Goal: Information Seeking & Learning: Learn about a topic

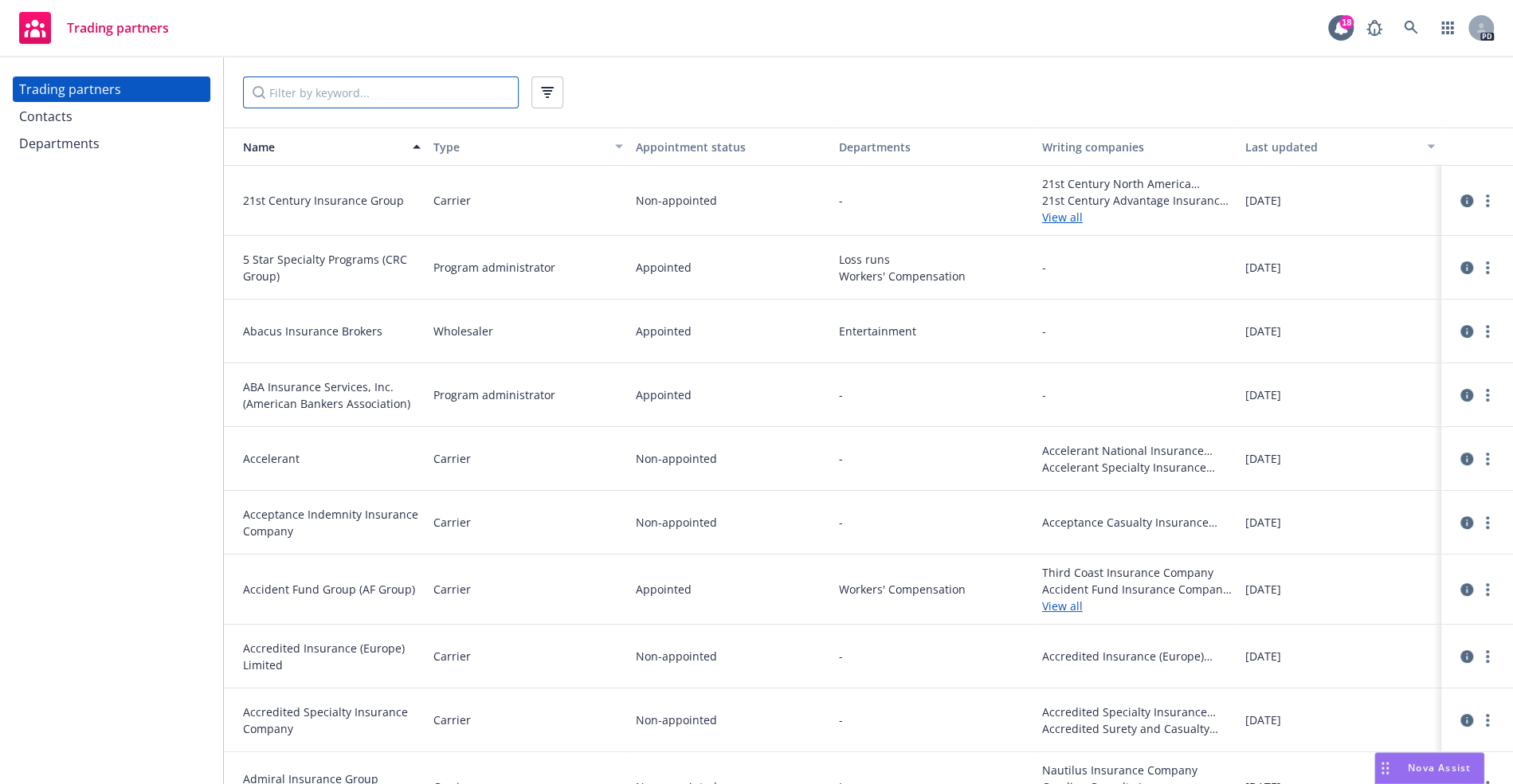
click at [378, 86] on input "Filter by keyword..." at bounding box center [380, 92] width 276 height 32
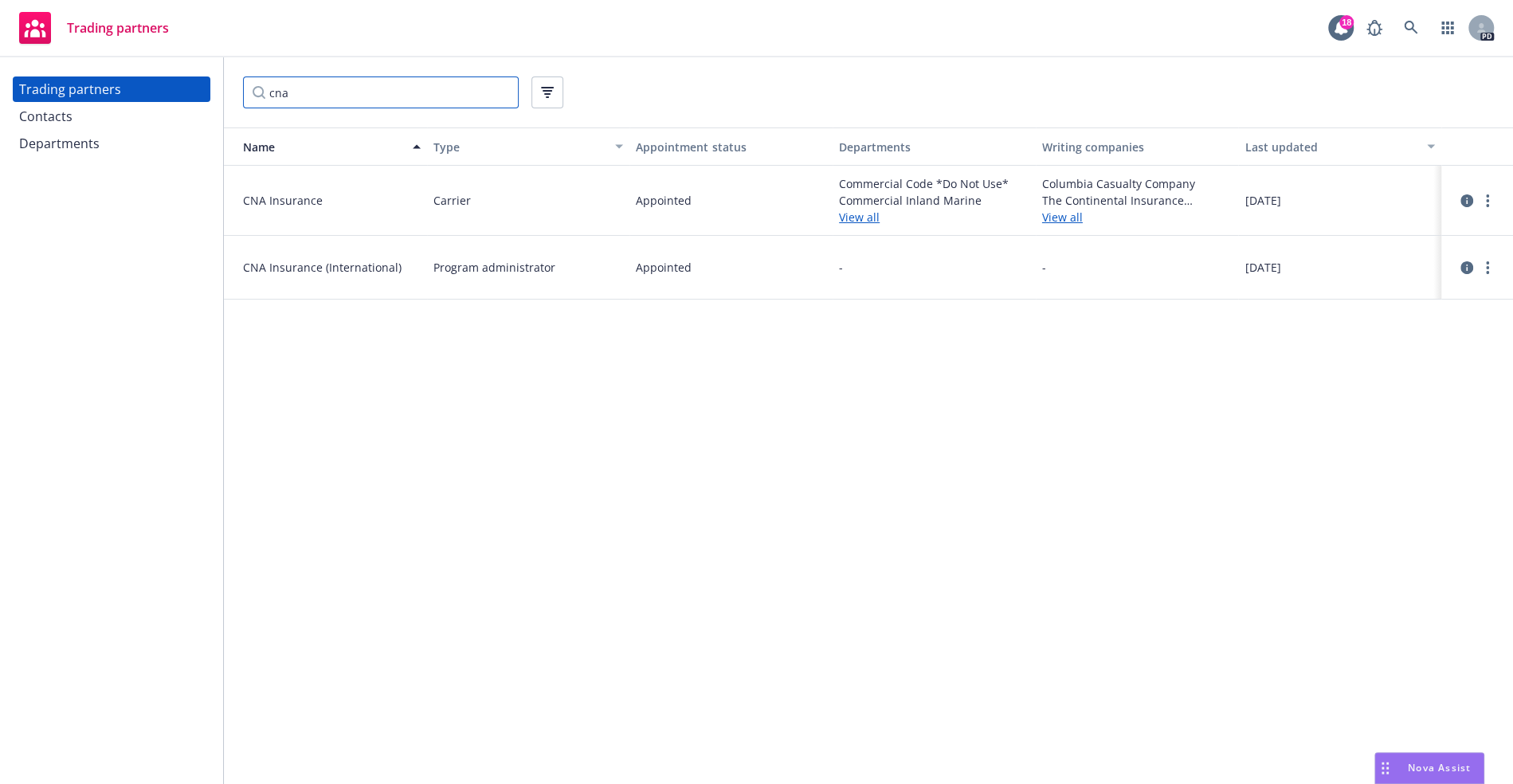
type input "cna"
click at [860, 219] on link "View all" at bounding box center [933, 216] width 190 height 16
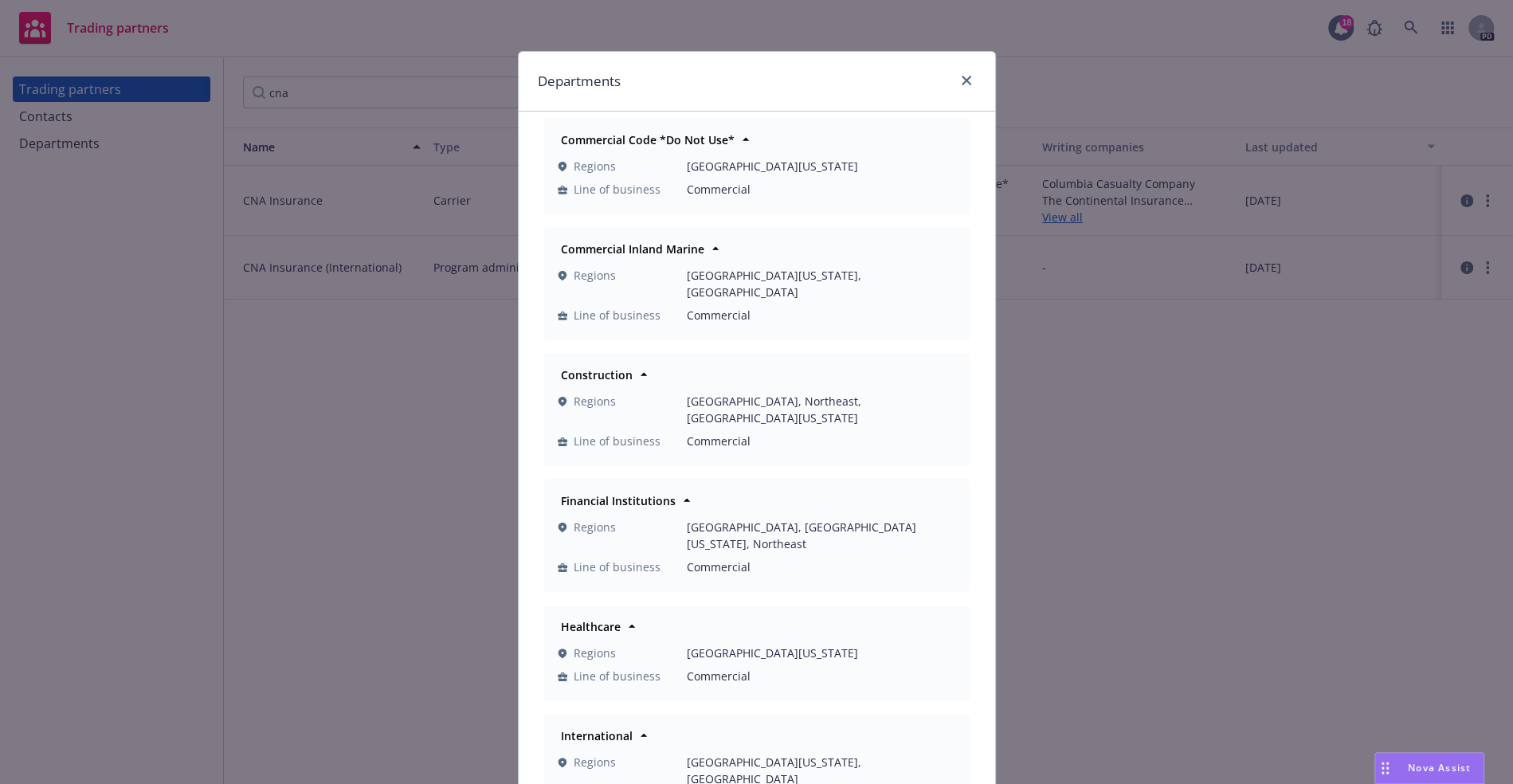
click at [797, 138] on div "Commercial Code *Do Not Use*" at bounding box center [757, 139] width 405 height 23
click at [738, 145] on icon at bounding box center [746, 140] width 16 height 16
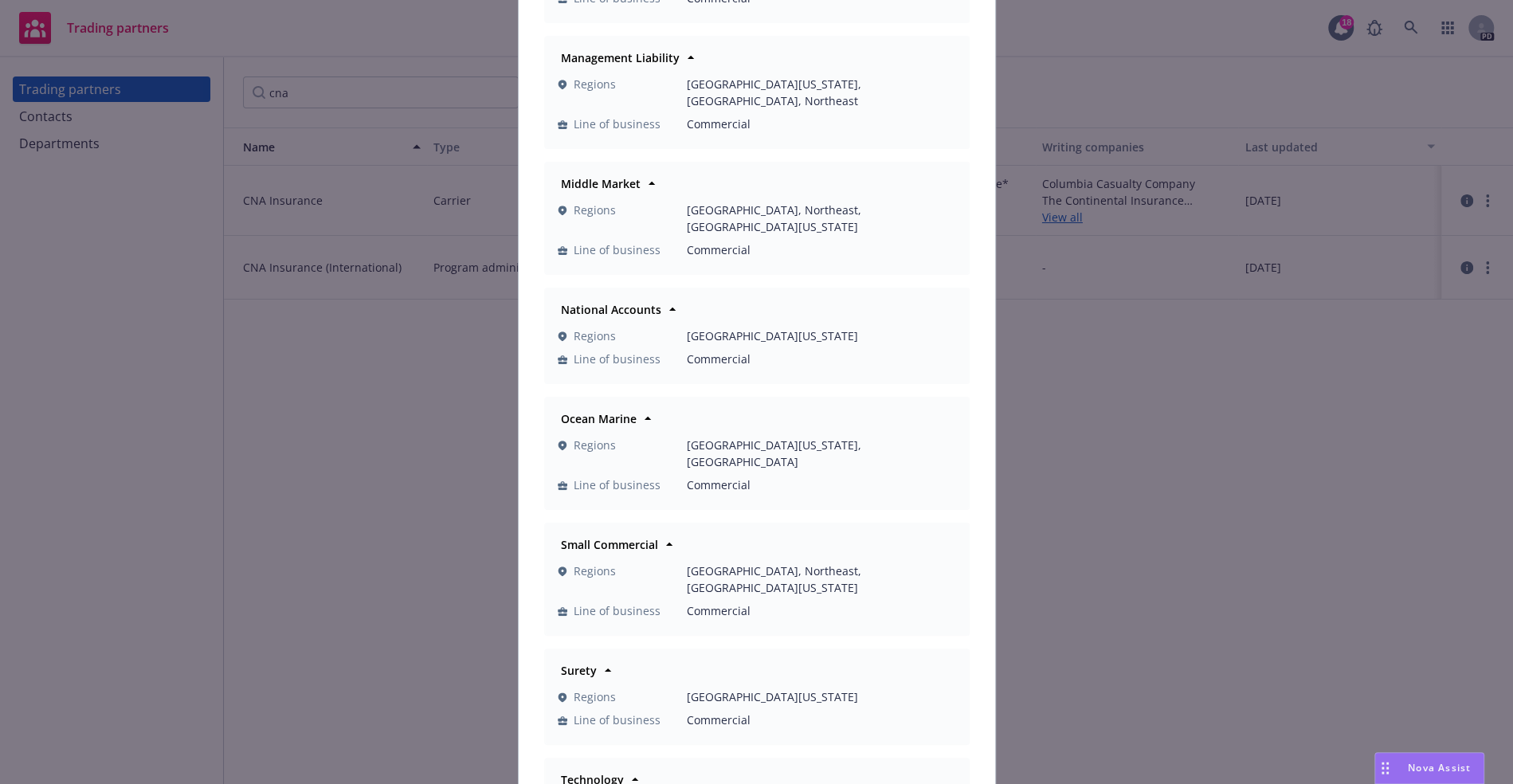
scroll to position [1134, 0]
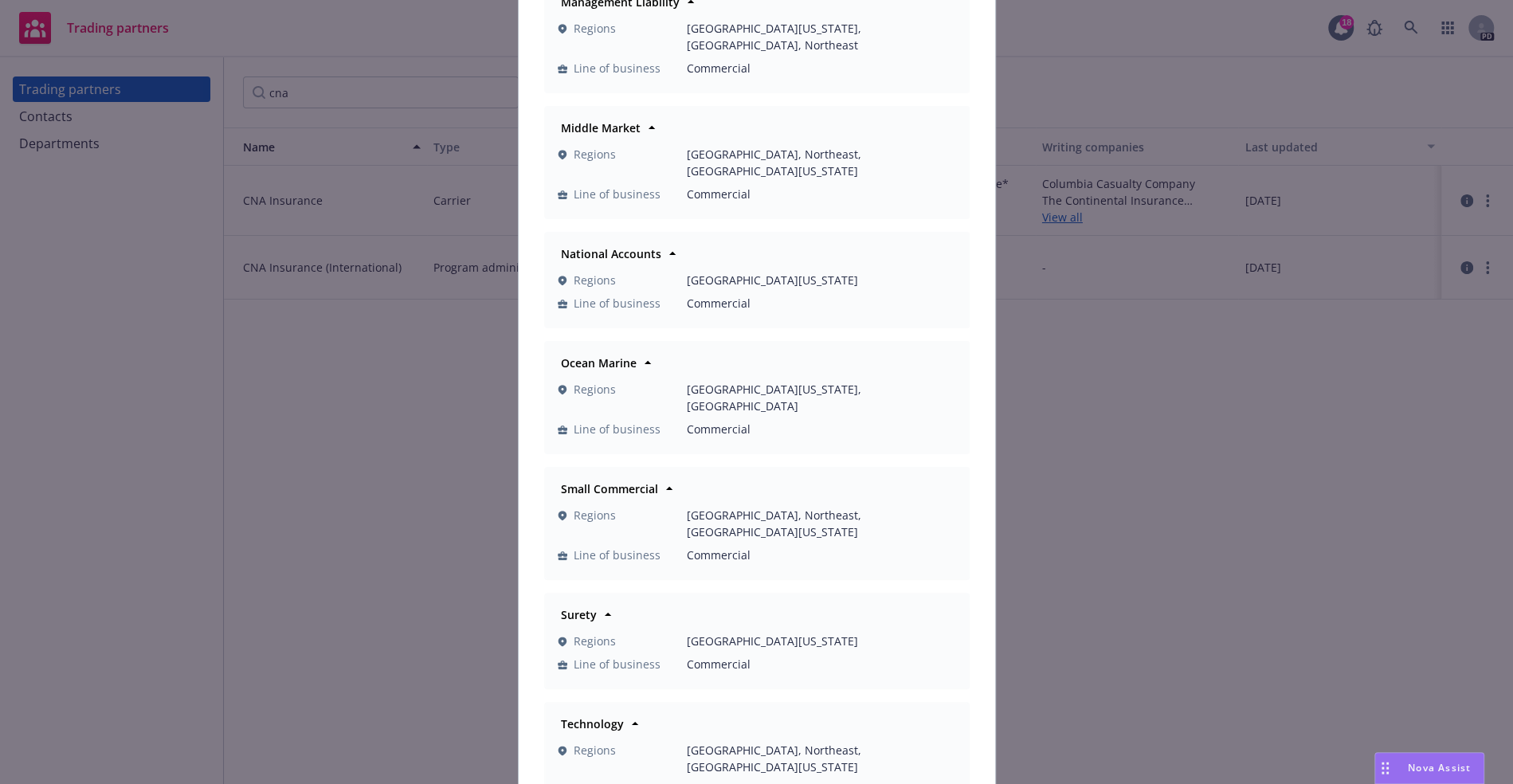
click at [679, 603] on div "Surety" at bounding box center [757, 614] width 405 height 23
click at [594, 603] on div "Surety" at bounding box center [757, 614] width 405 height 23
click at [575, 606] on span "Surety" at bounding box center [579, 614] width 35 height 16
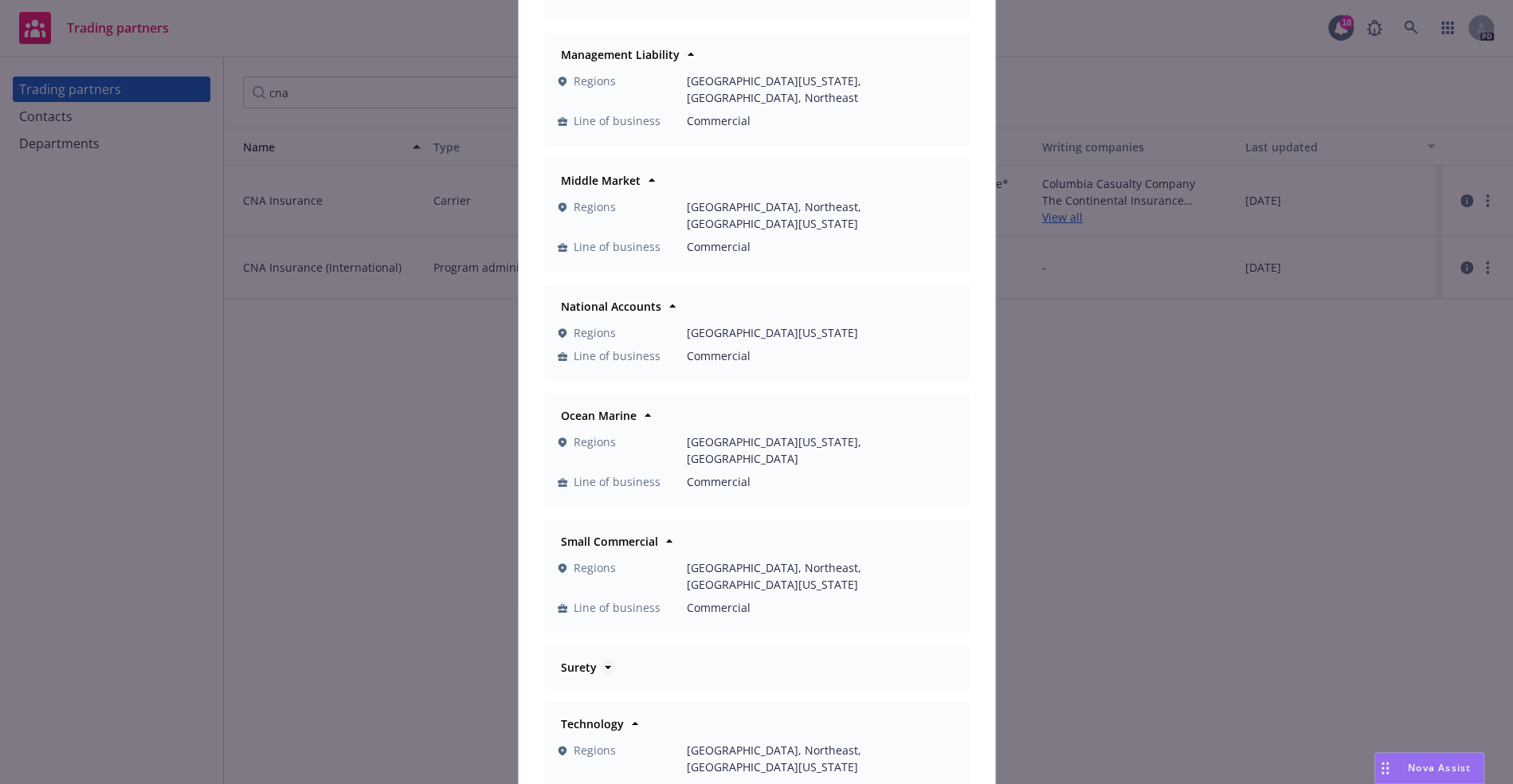
click at [600, 658] on icon at bounding box center [608, 667] width 16 height 16
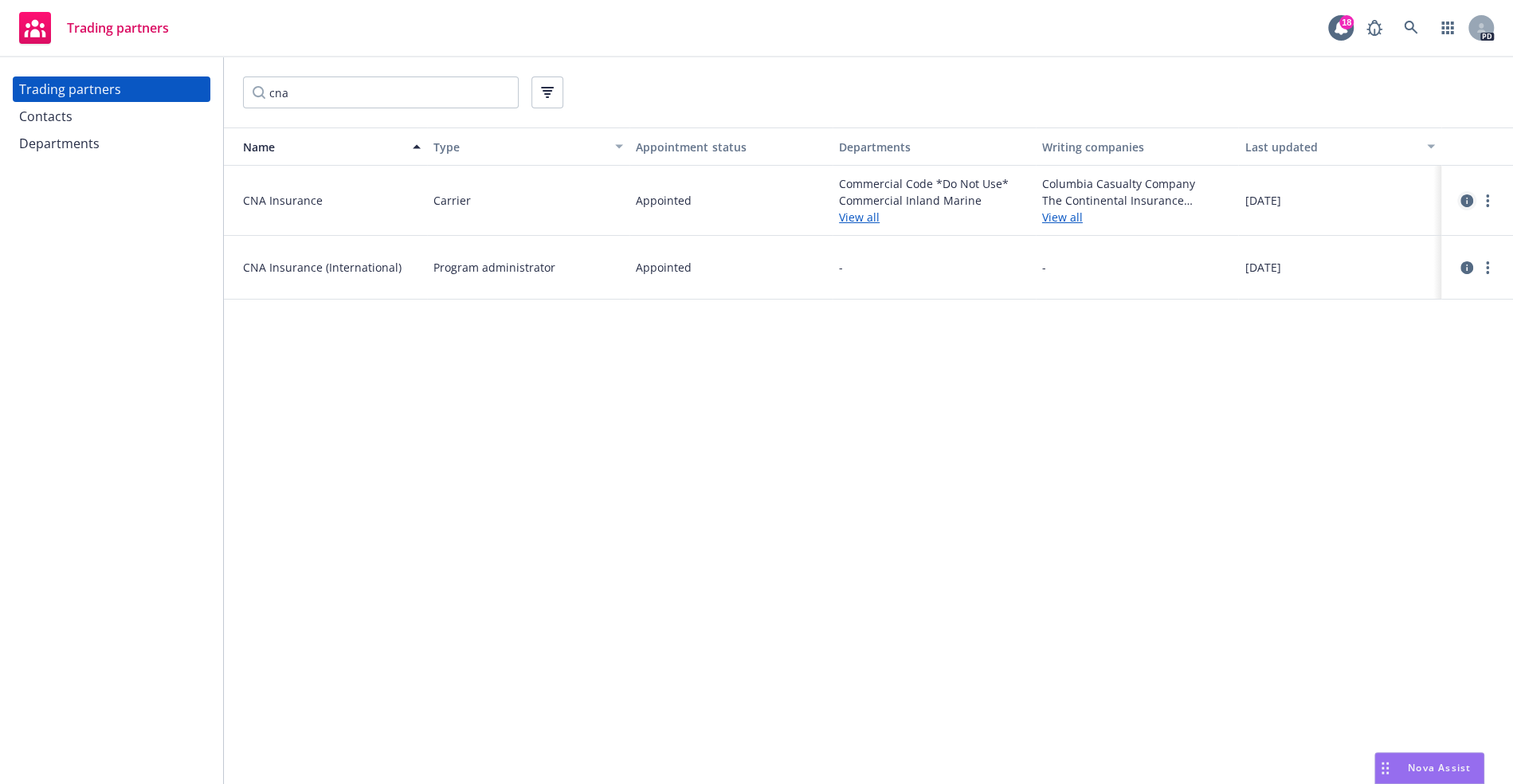
click at [1472, 201] on icon "circleInformation" at bounding box center [1467, 201] width 13 height 13
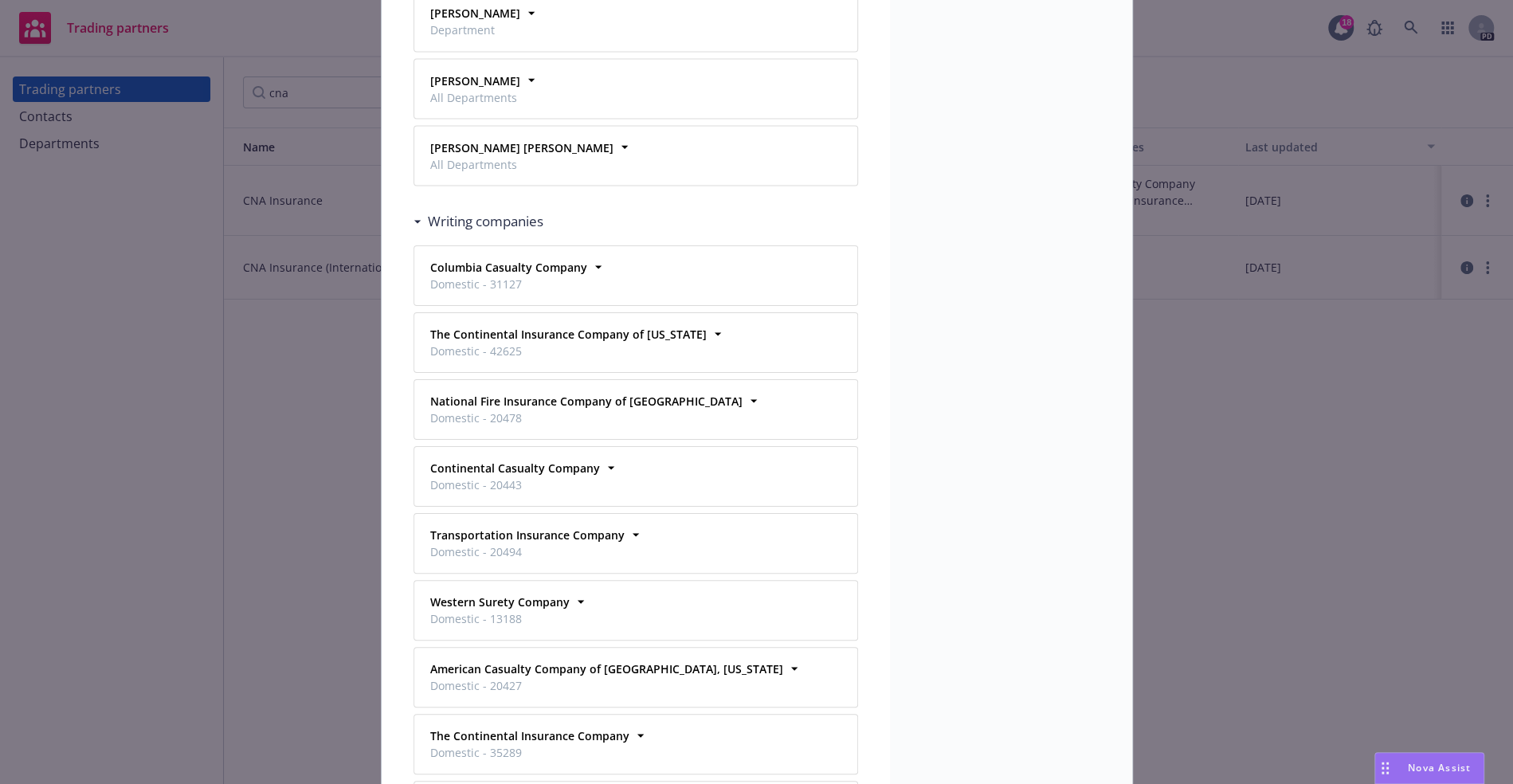
scroll to position [6768, 0]
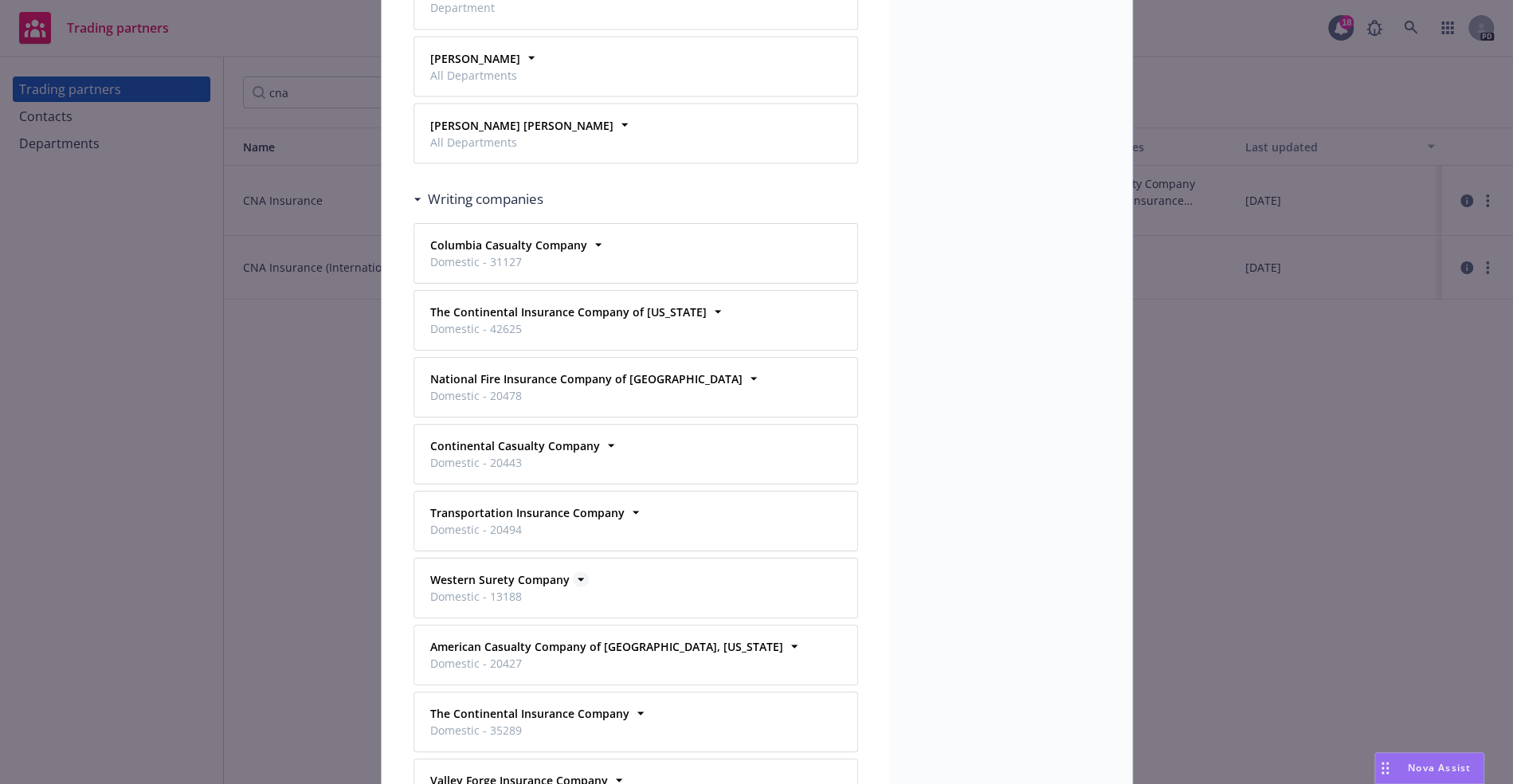
click at [533, 572] on strong "Western Surety Company" at bounding box center [499, 579] width 139 height 15
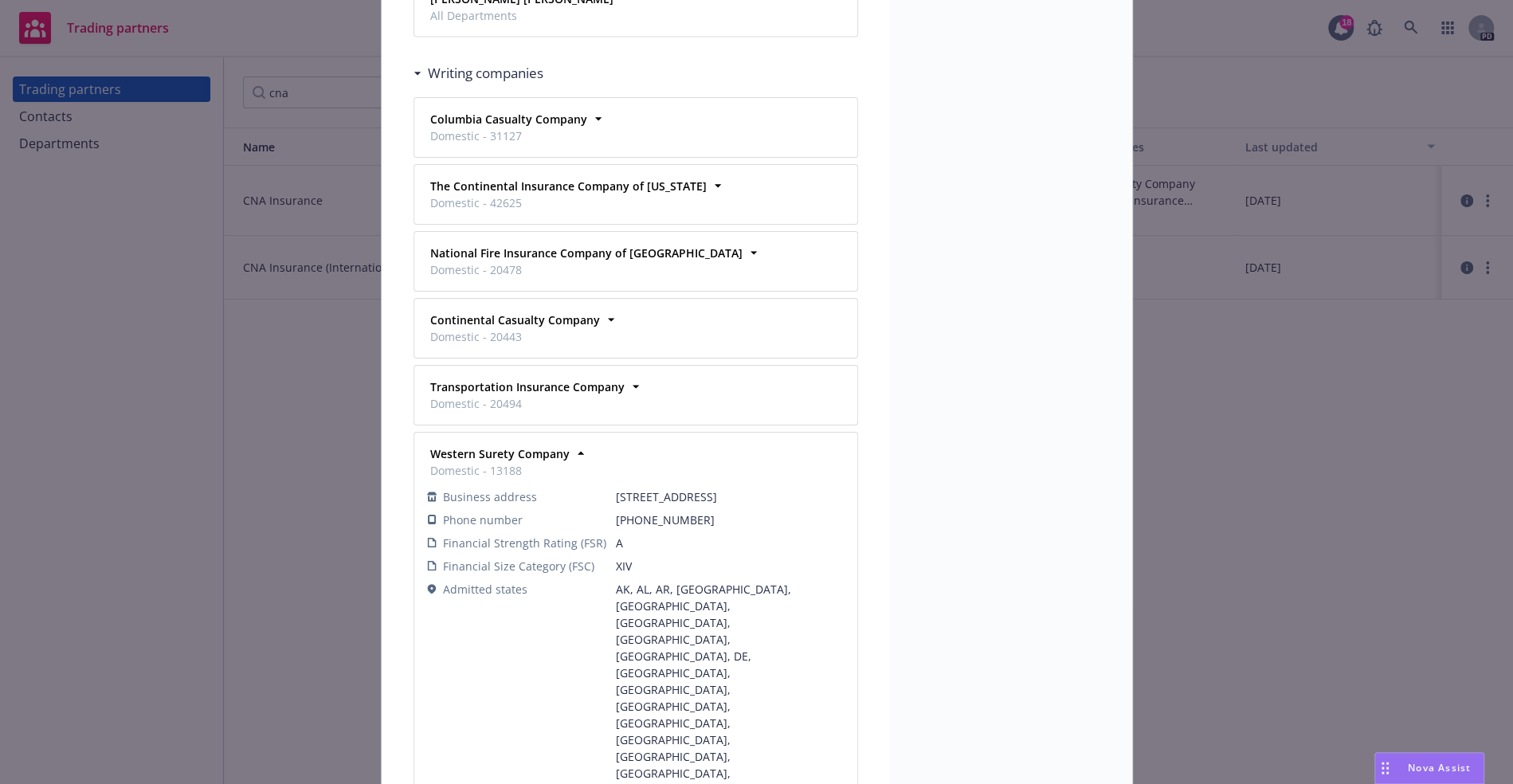
scroll to position [6894, 0]
drag, startPoint x: 512, startPoint y: 397, endPoint x: 477, endPoint y: 396, distance: 35.0
click at [477, 461] on span "Domestic - 13188" at bounding box center [499, 469] width 139 height 16
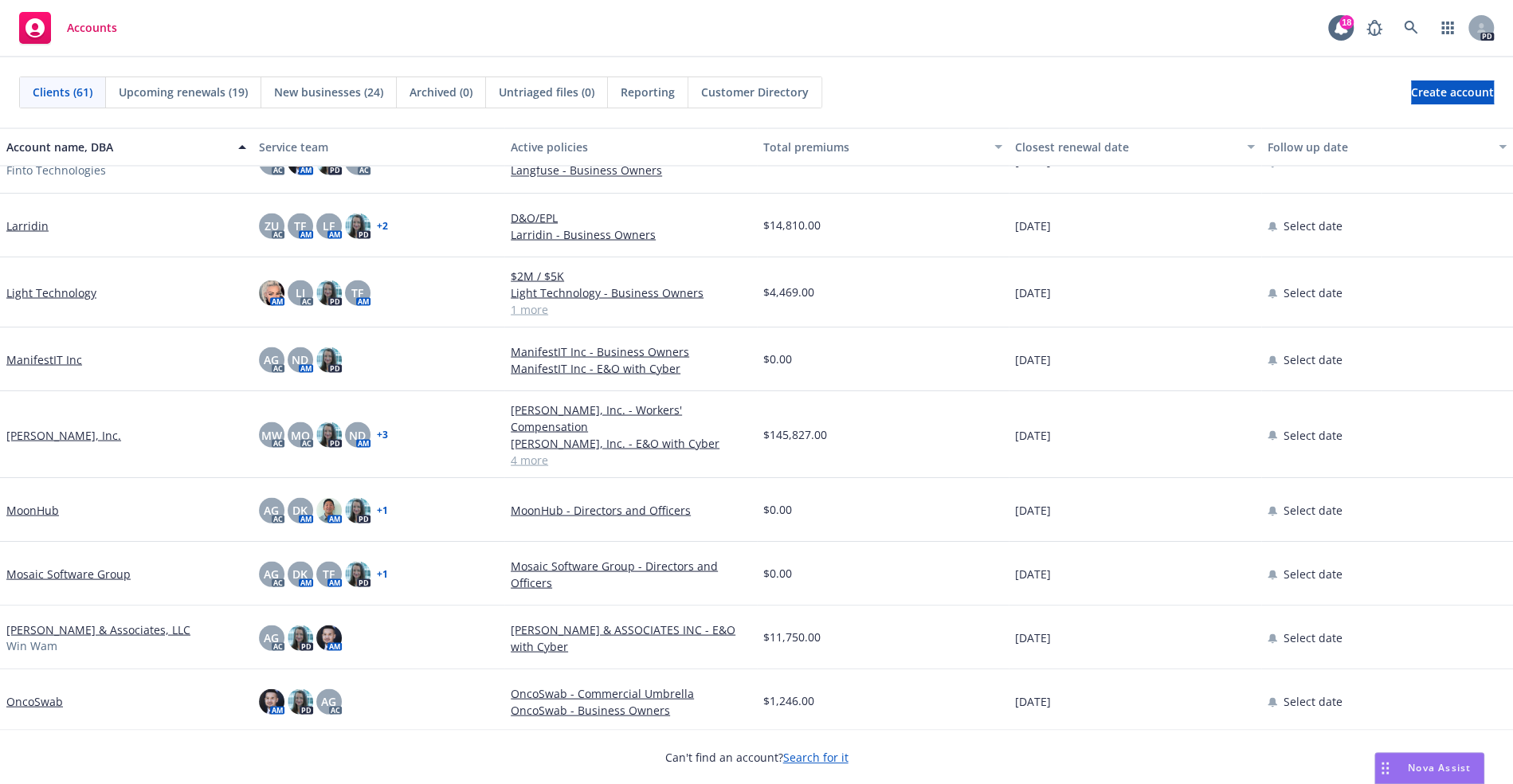
scroll to position [2317, 0]
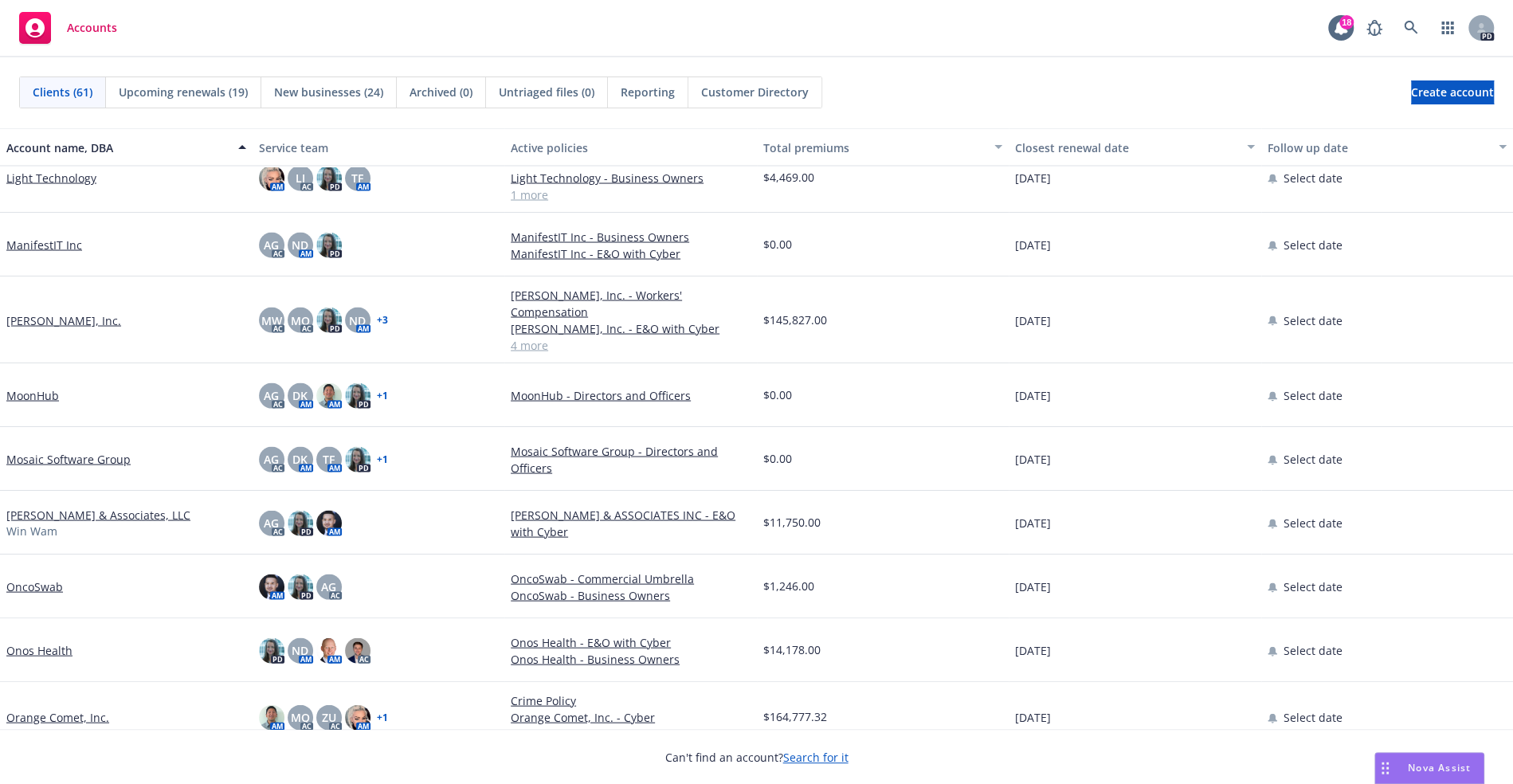
click at [37, 311] on link "[PERSON_NAME], Inc." at bounding box center [64, 319] width 115 height 16
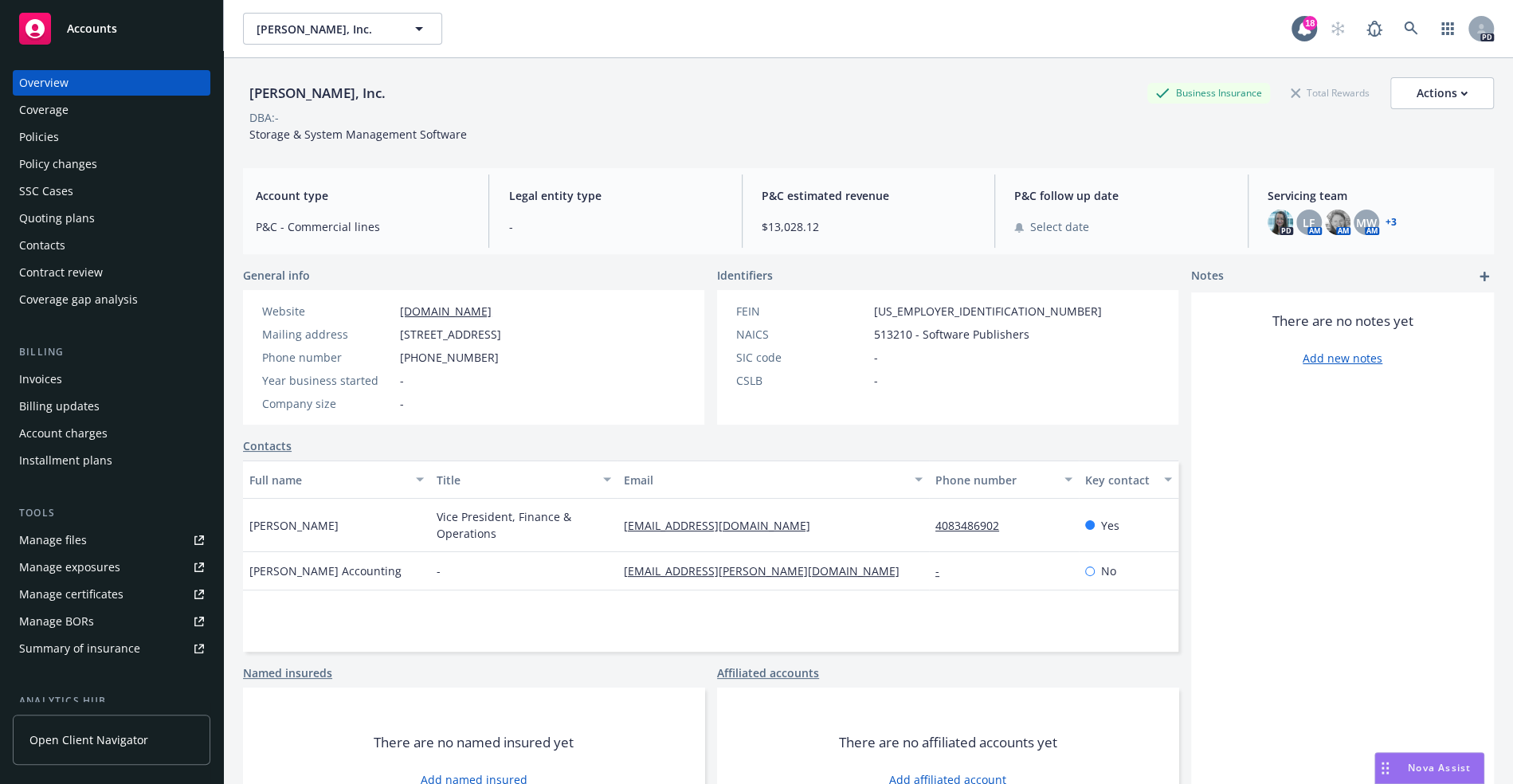
click at [43, 145] on div "Policies" at bounding box center [39, 137] width 40 height 25
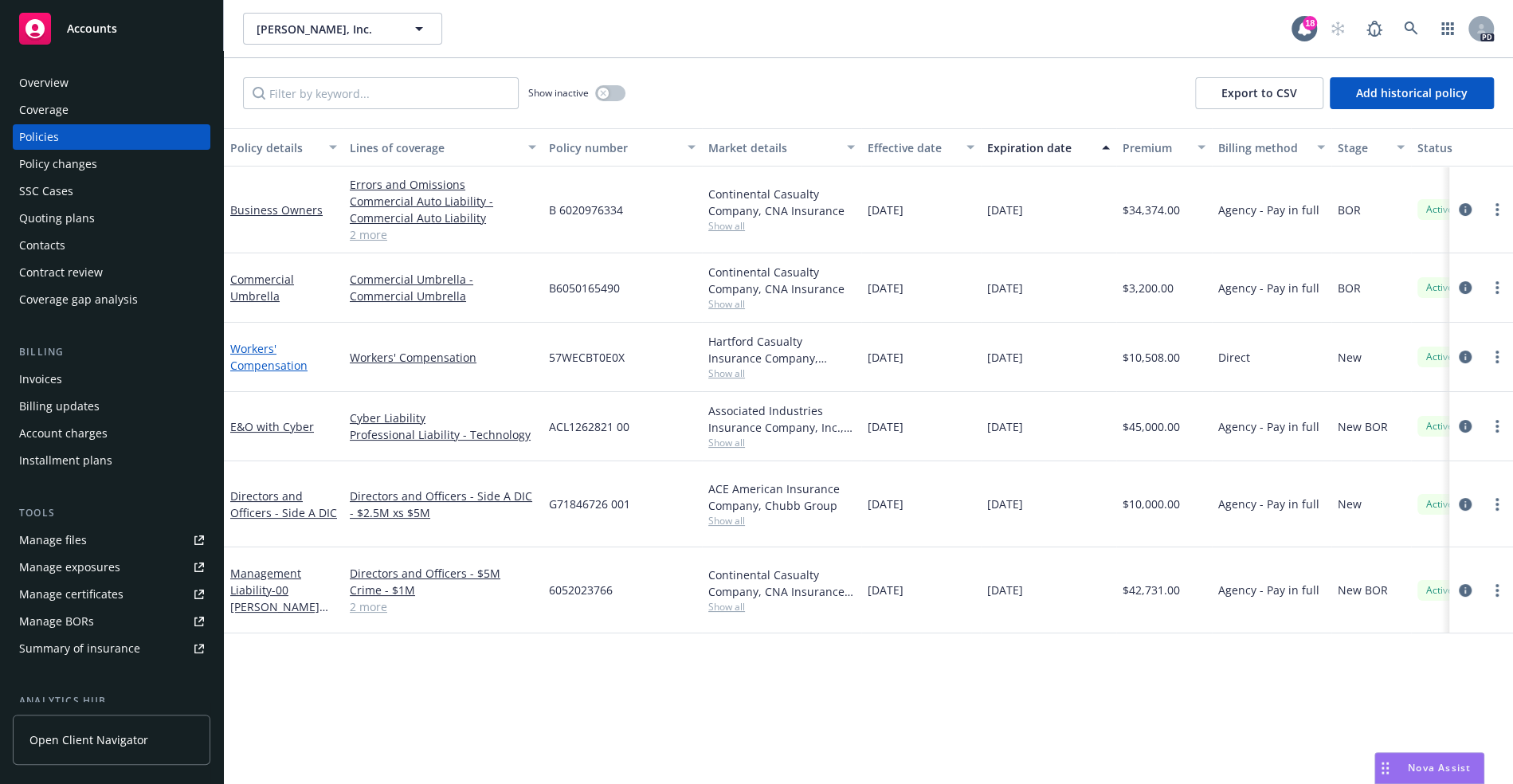
click at [266, 360] on link "Workers' Compensation" at bounding box center [268, 357] width 77 height 32
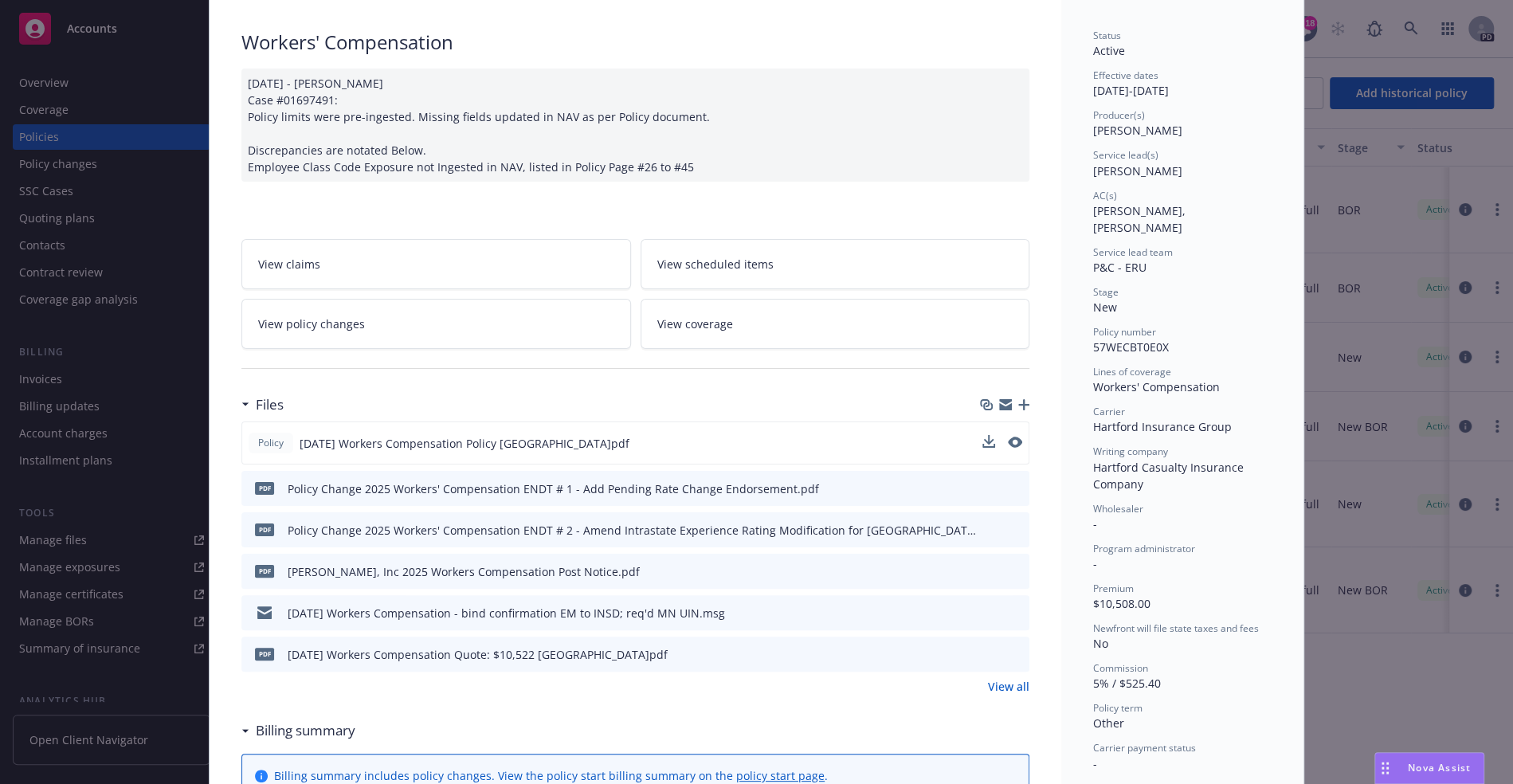
scroll to position [132, 0]
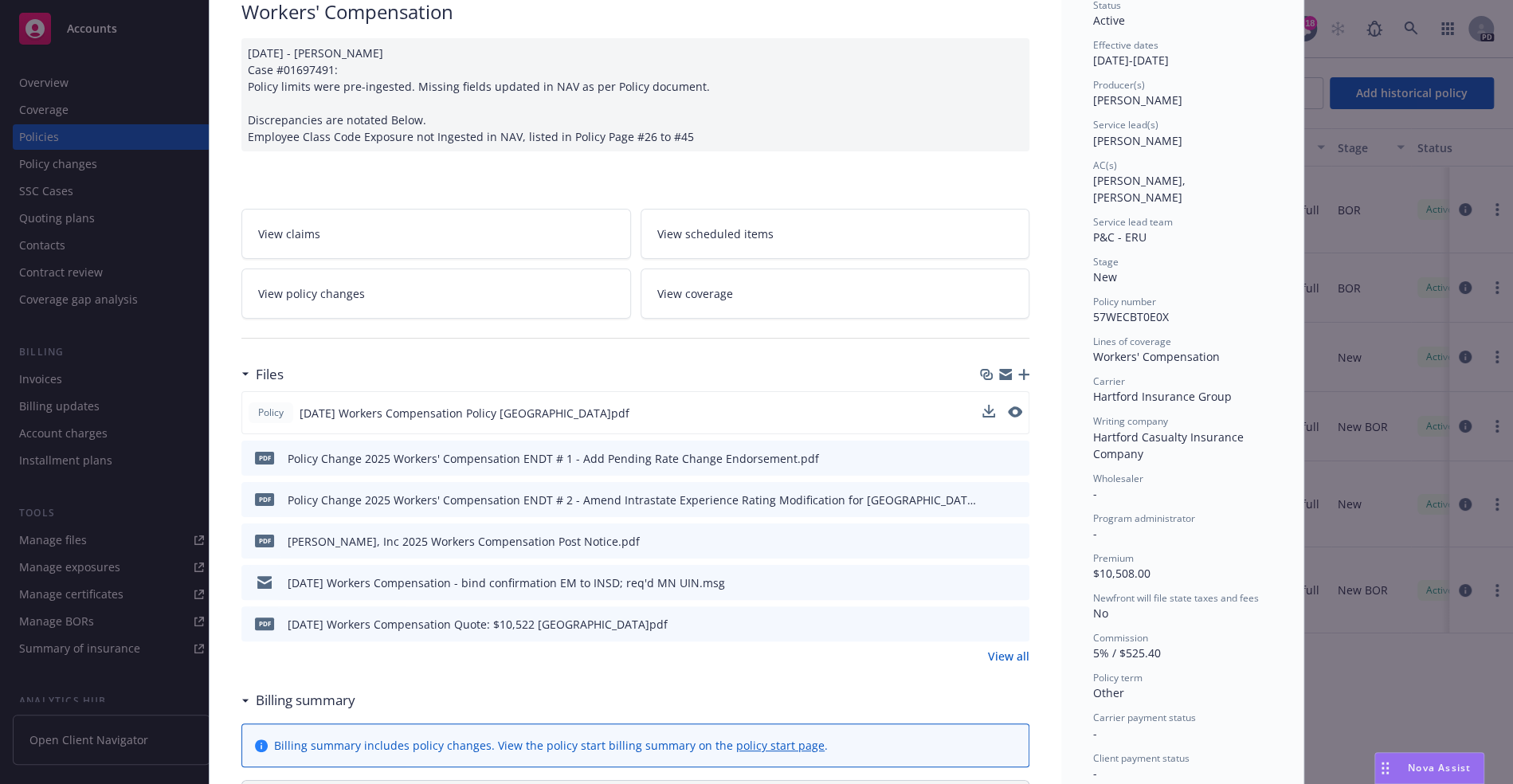
click at [791, 418] on div "Policy [DATE] Workers Compensation Policy [GEOGRAPHIC_DATA]pdf" at bounding box center [635, 412] width 788 height 43
click at [1007, 407] on icon "preview file" at bounding box center [1014, 412] width 15 height 11
click at [679, 407] on div "Policy [DATE] Workers Compensation Policy [GEOGRAPHIC_DATA]pdf" at bounding box center [635, 412] width 788 height 43
click at [1008, 415] on button at bounding box center [1015, 413] width 15 height 16
click at [1006, 412] on icon "preview file" at bounding box center [1014, 412] width 15 height 11
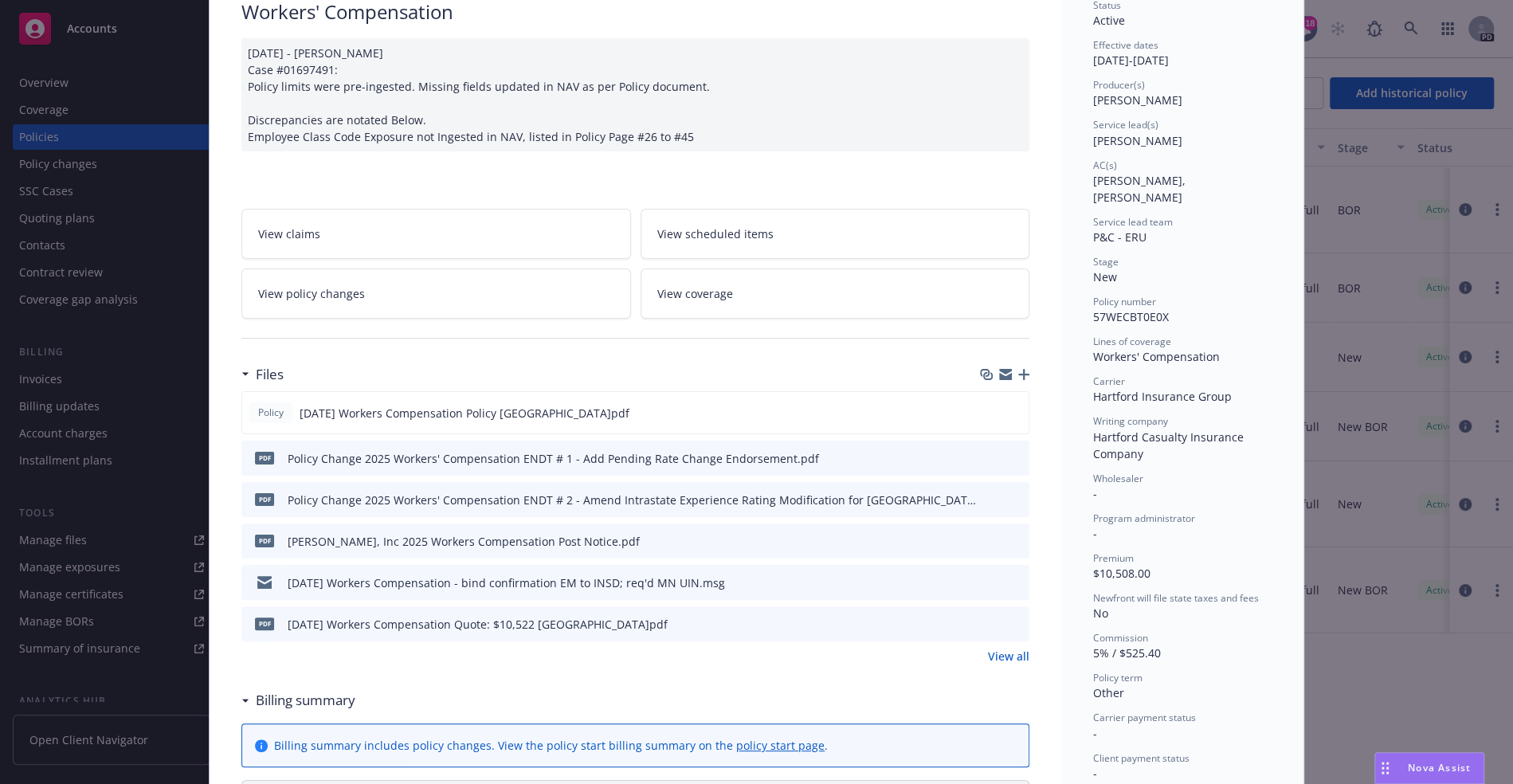
click at [79, 178] on div "Policy Workers' Compensation [DATE] - [PERSON_NAME] Case #01697491: Policy limi…" at bounding box center [756, 392] width 1513 height 784
click at [63, 131] on div "Policy Workers' Compensation [DATE] - [PERSON_NAME] Case #01697491: Policy limi…" at bounding box center [756, 392] width 1513 height 784
click at [62, 108] on div "Policy Workers' Compensation [DATE] - [PERSON_NAME] Case #01697491: Policy limi…" at bounding box center [756, 392] width 1513 height 784
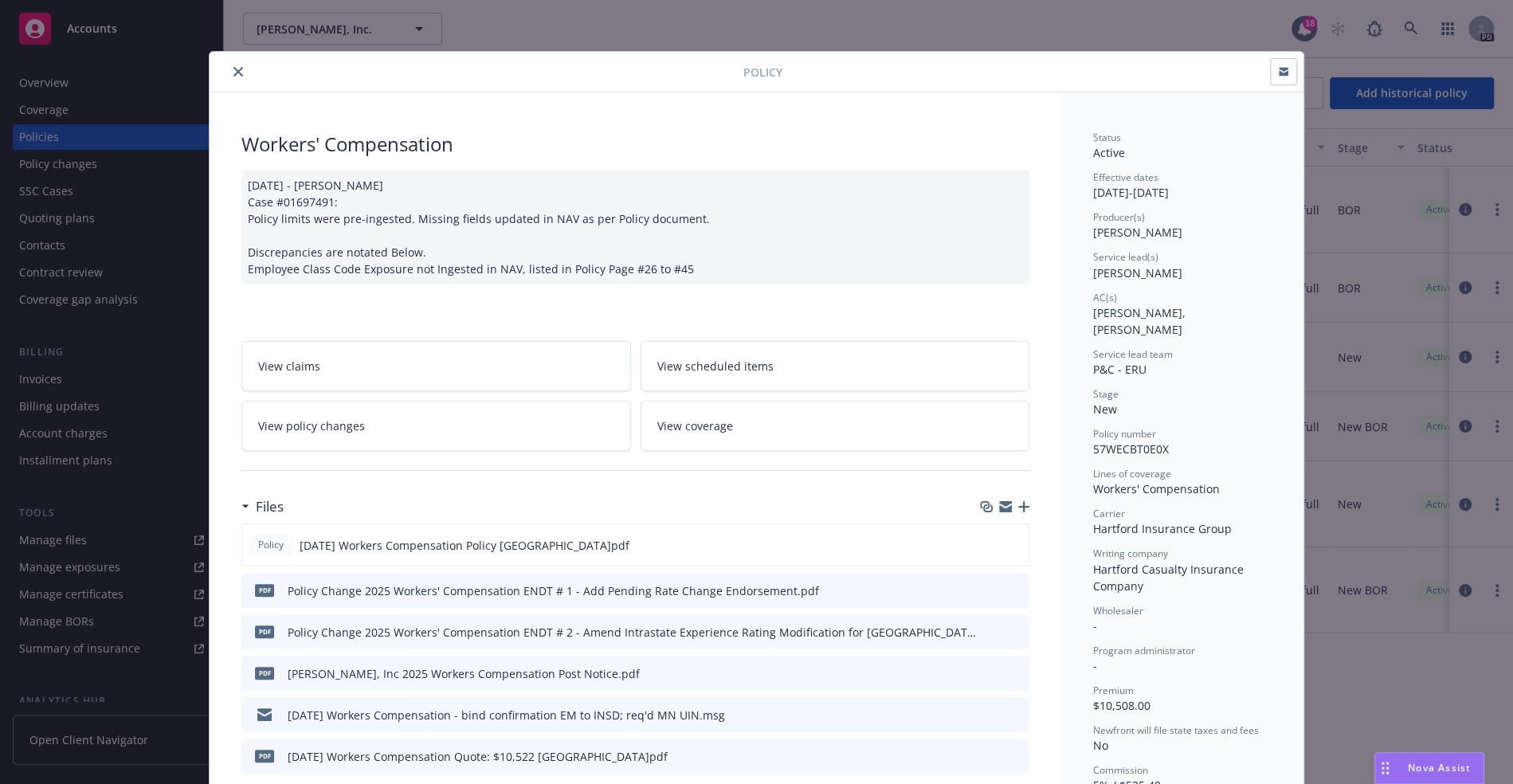
click at [223, 62] on div at bounding box center [479, 71] width 528 height 19
click at [228, 67] on button "close" at bounding box center [237, 71] width 19 height 19
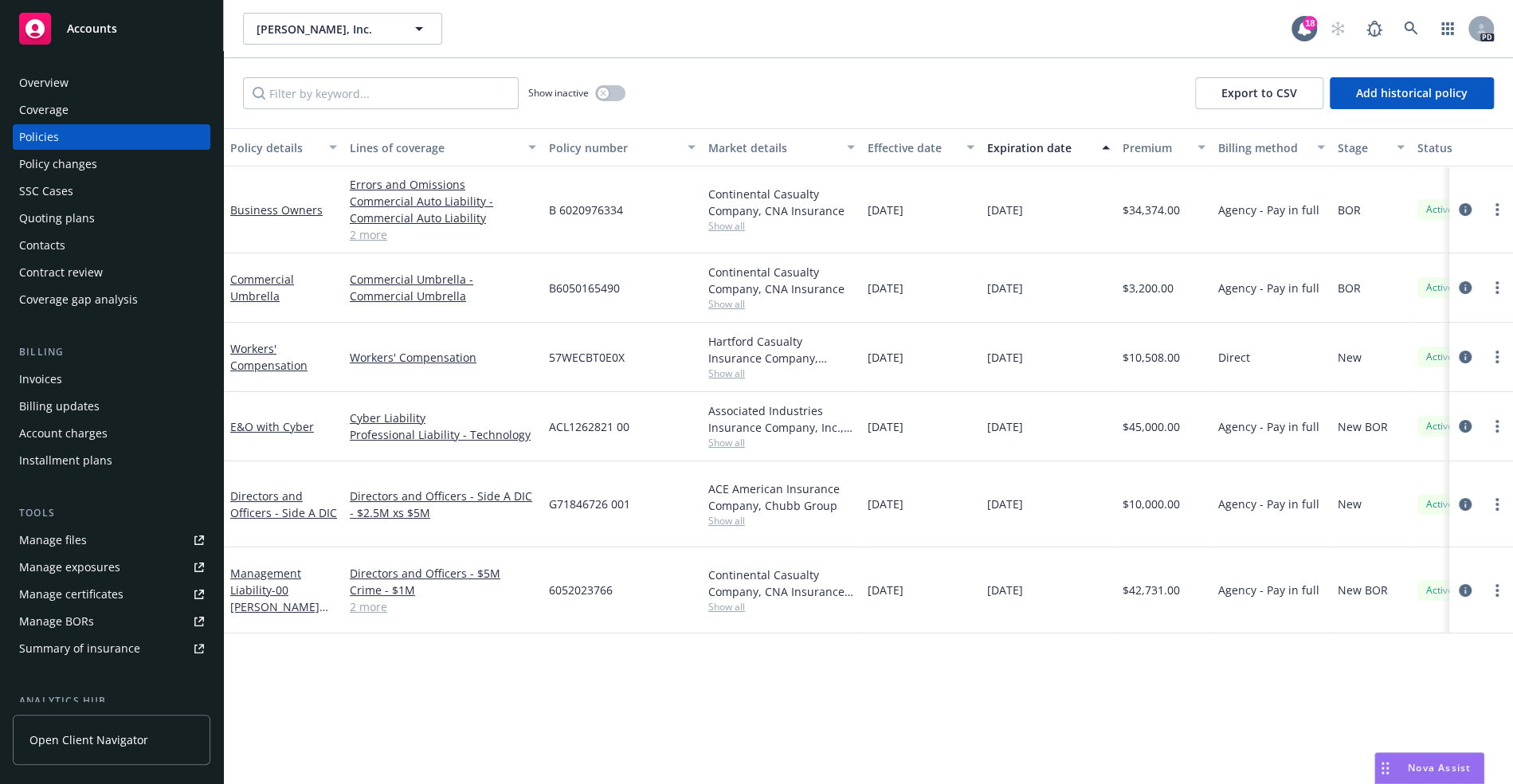
click at [73, 113] on div "Coverage" at bounding box center [111, 110] width 185 height 25
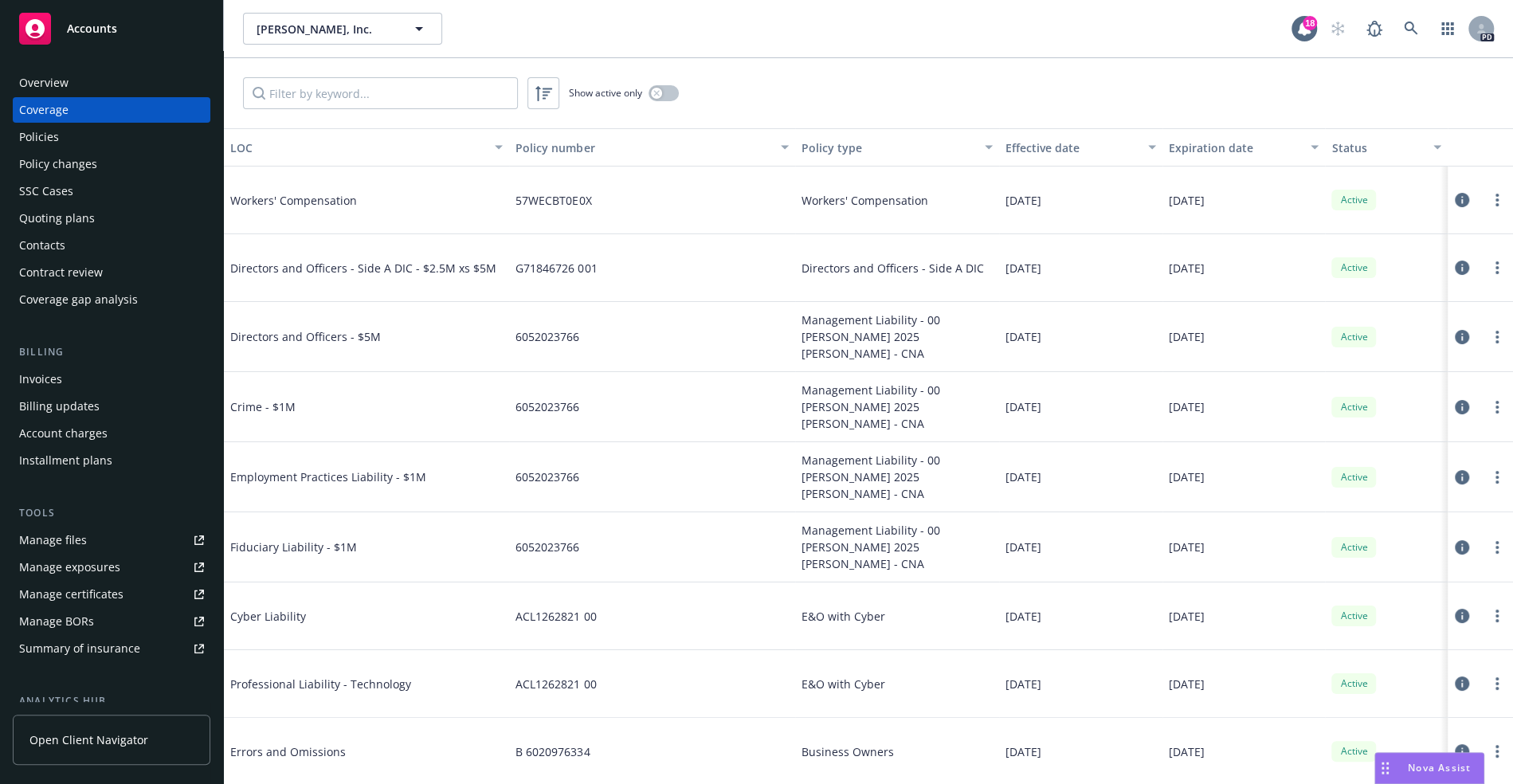
click at [1455, 197] on icon at bounding box center [1462, 200] width 15 height 15
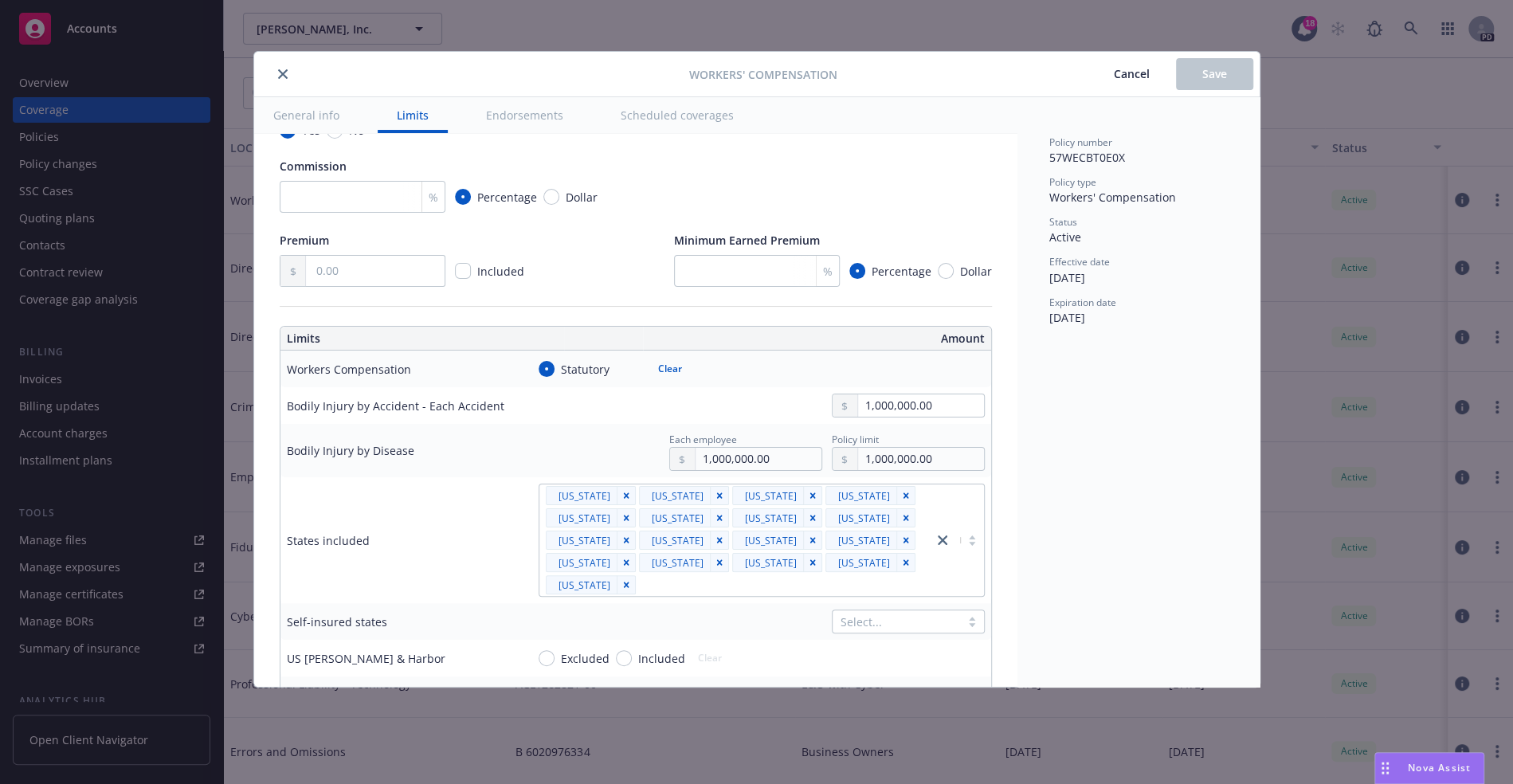
scroll to position [327, 0]
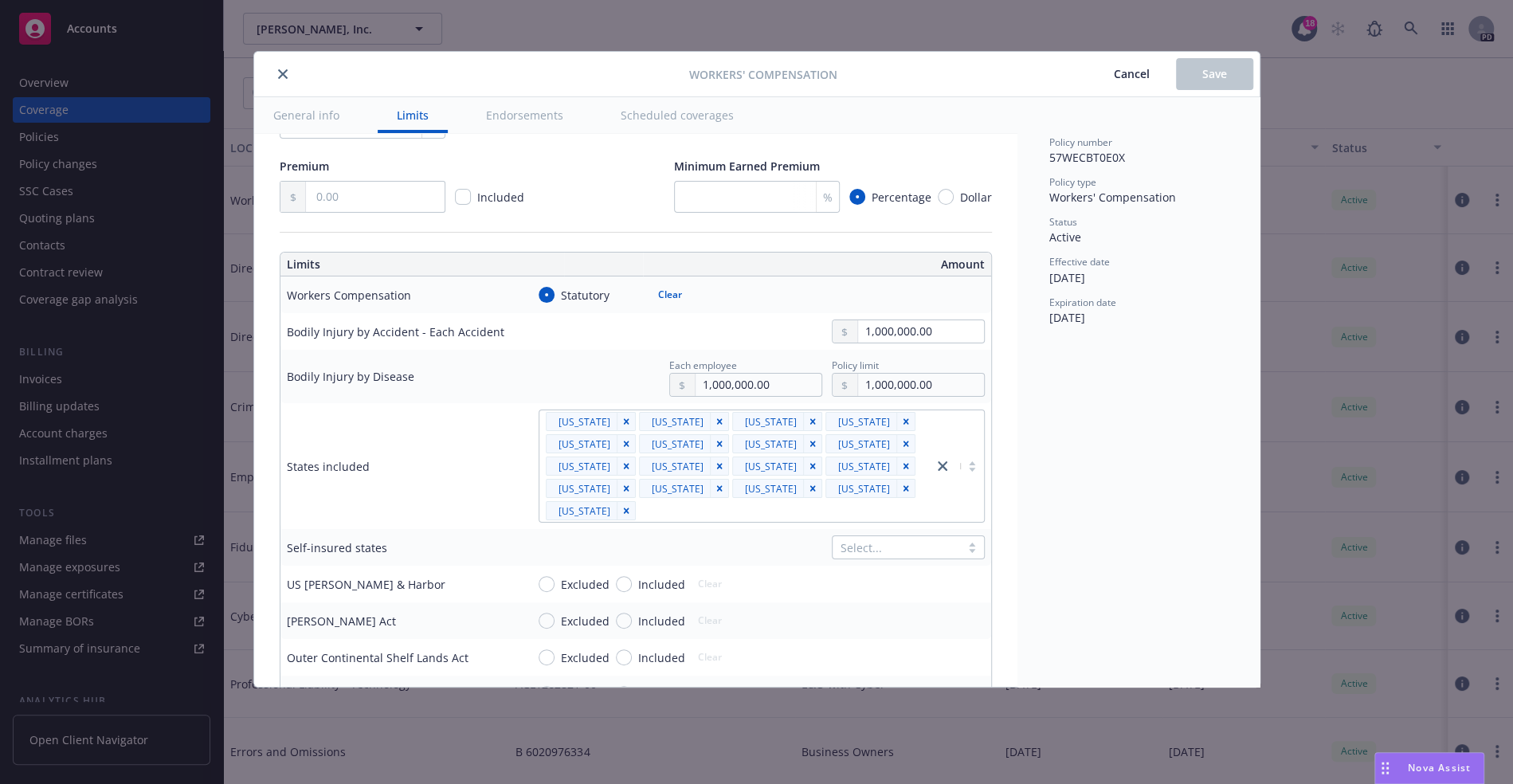
click at [84, 328] on div "Workers' Compensation Cancel Save General info Limits Endorsements Scheduled co…" at bounding box center [756, 392] width 1513 height 784
click at [99, 133] on div "Workers' Compensation Cancel Save General info Limits Endorsements Scheduled co…" at bounding box center [756, 392] width 1513 height 784
click at [288, 72] on button "close" at bounding box center [282, 74] width 19 height 19
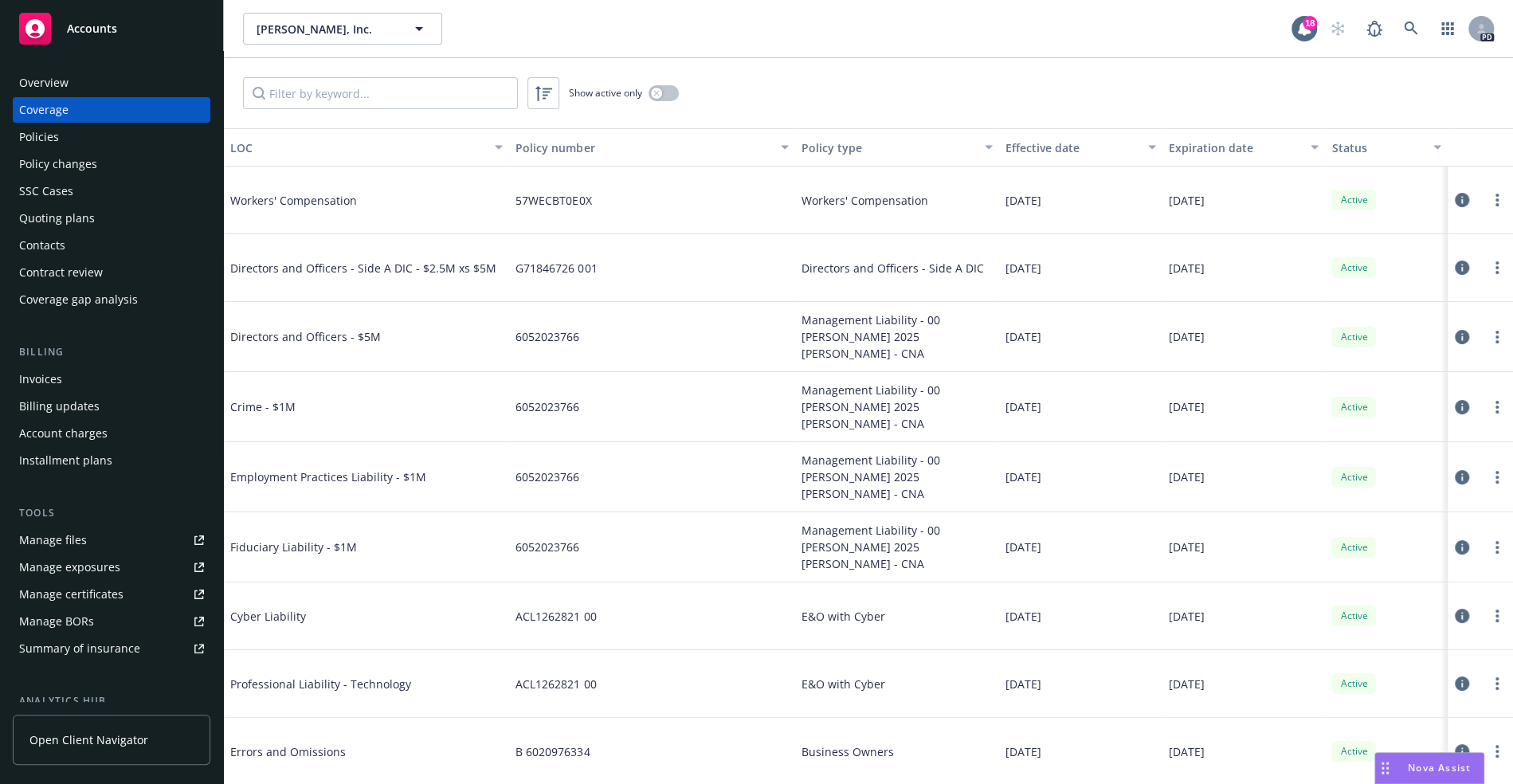
click at [81, 83] on div "Overview" at bounding box center [111, 83] width 185 height 25
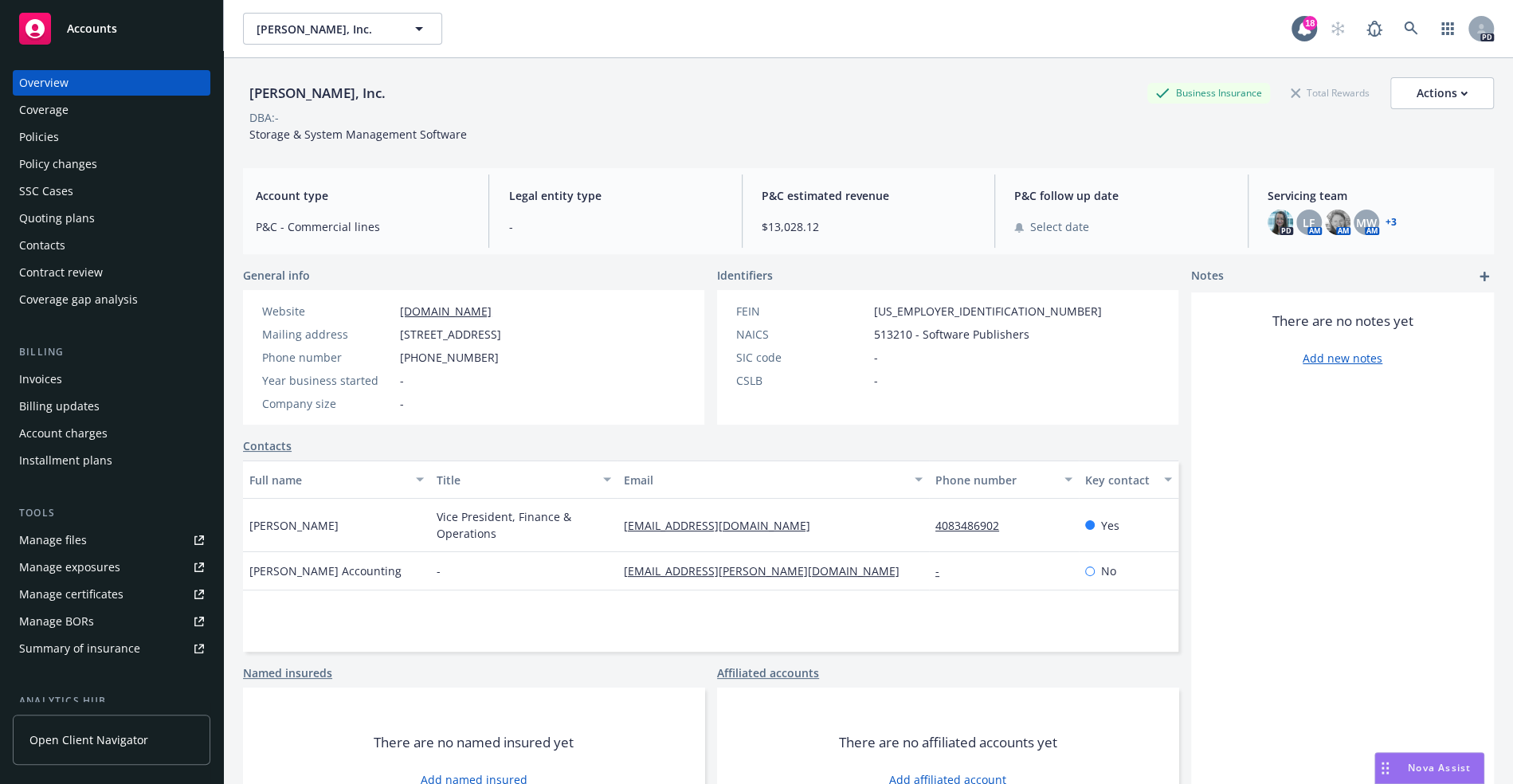
click at [61, 99] on div "Coverage" at bounding box center [44, 110] width 49 height 25
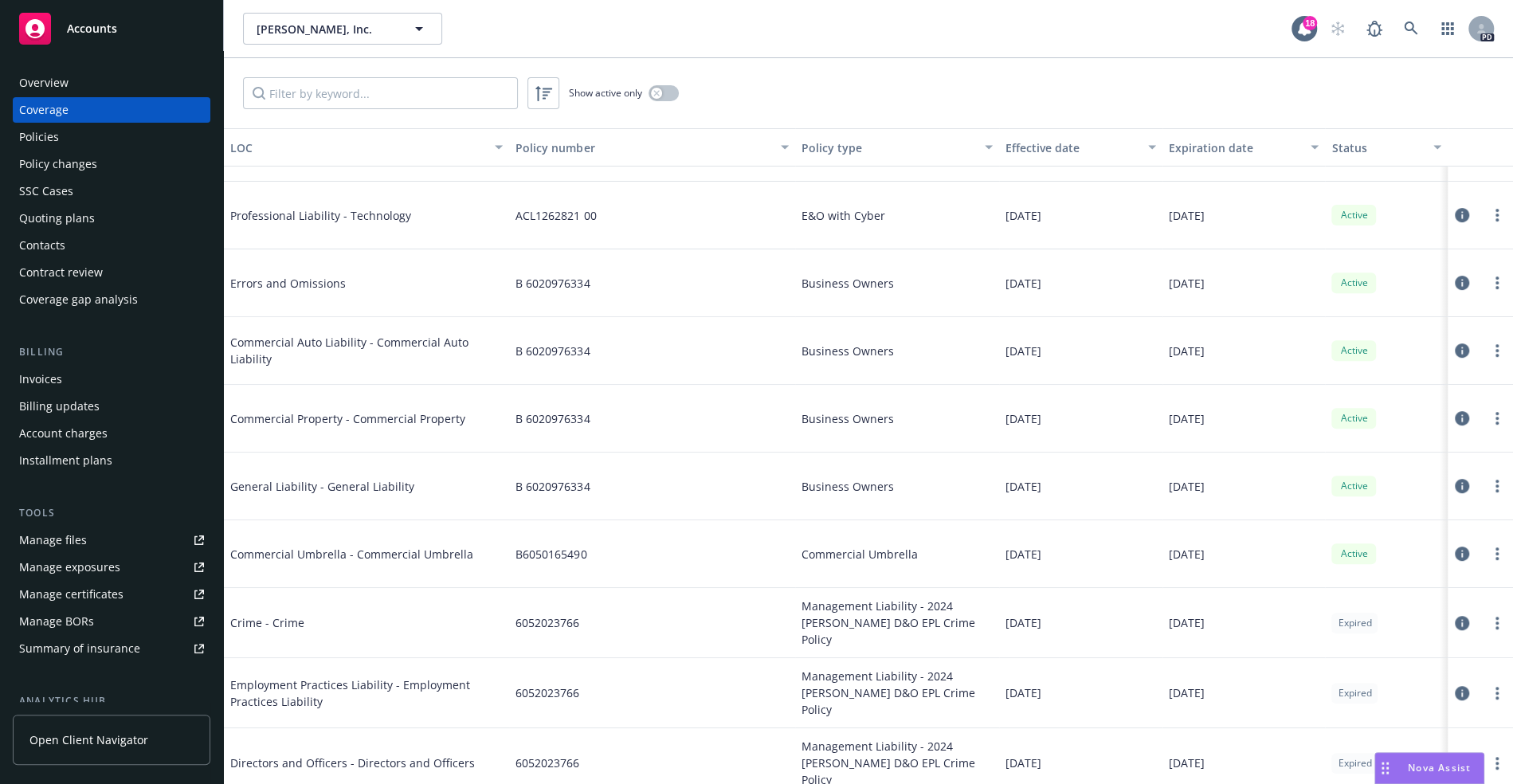
scroll to position [443, 0]
click at [1455, 548] on icon at bounding box center [1462, 552] width 15 height 15
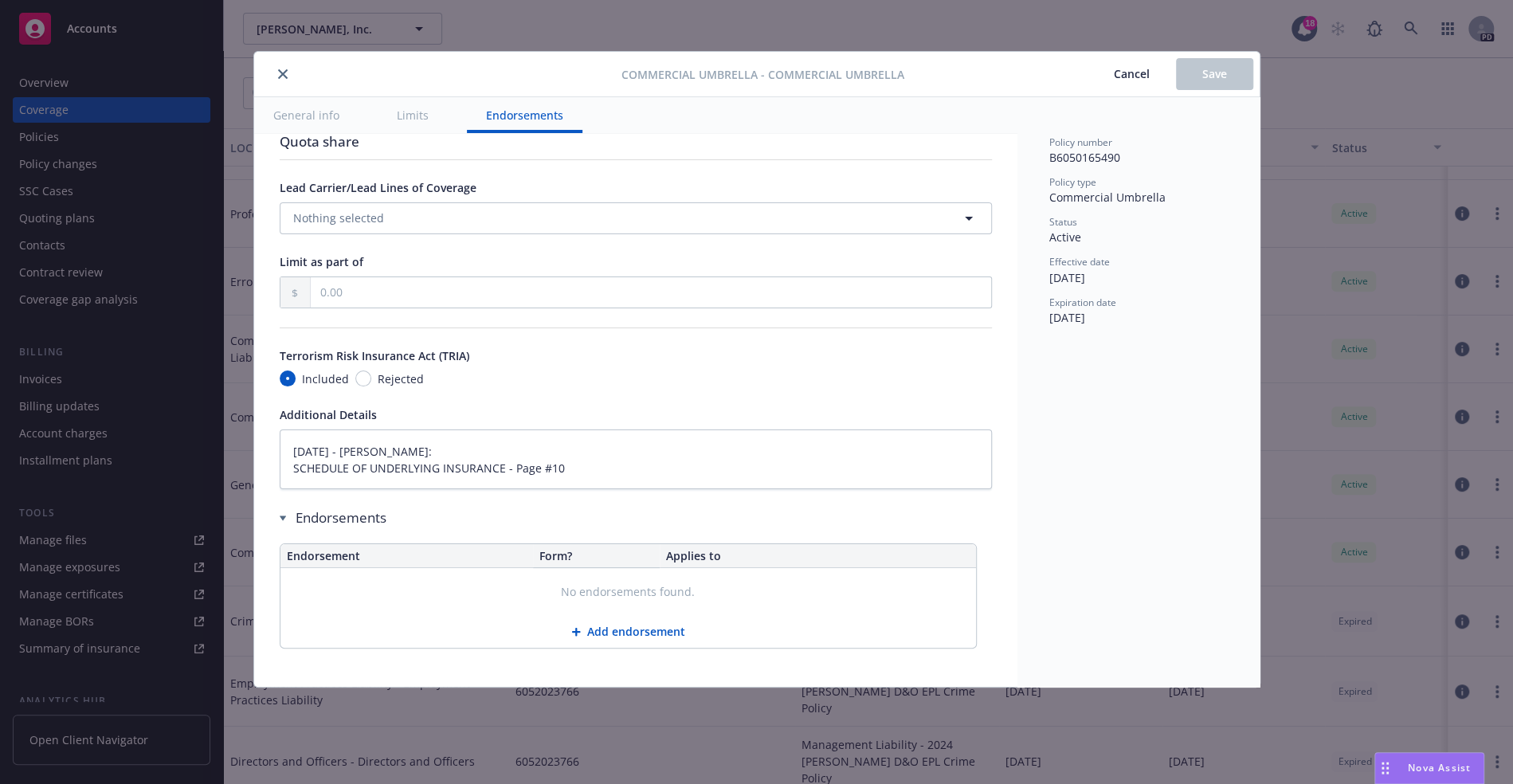
scroll to position [286, 0]
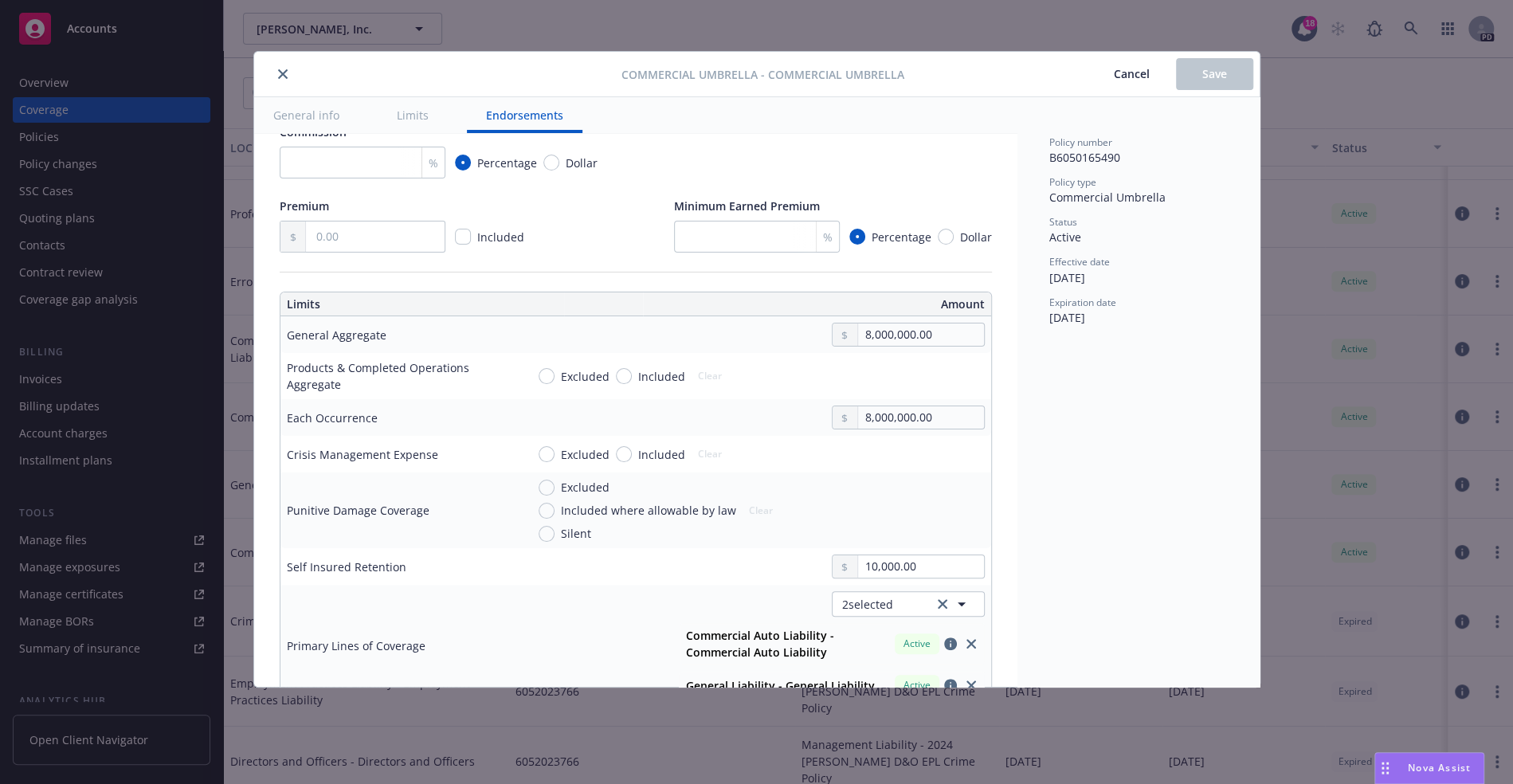
type textarea "x"
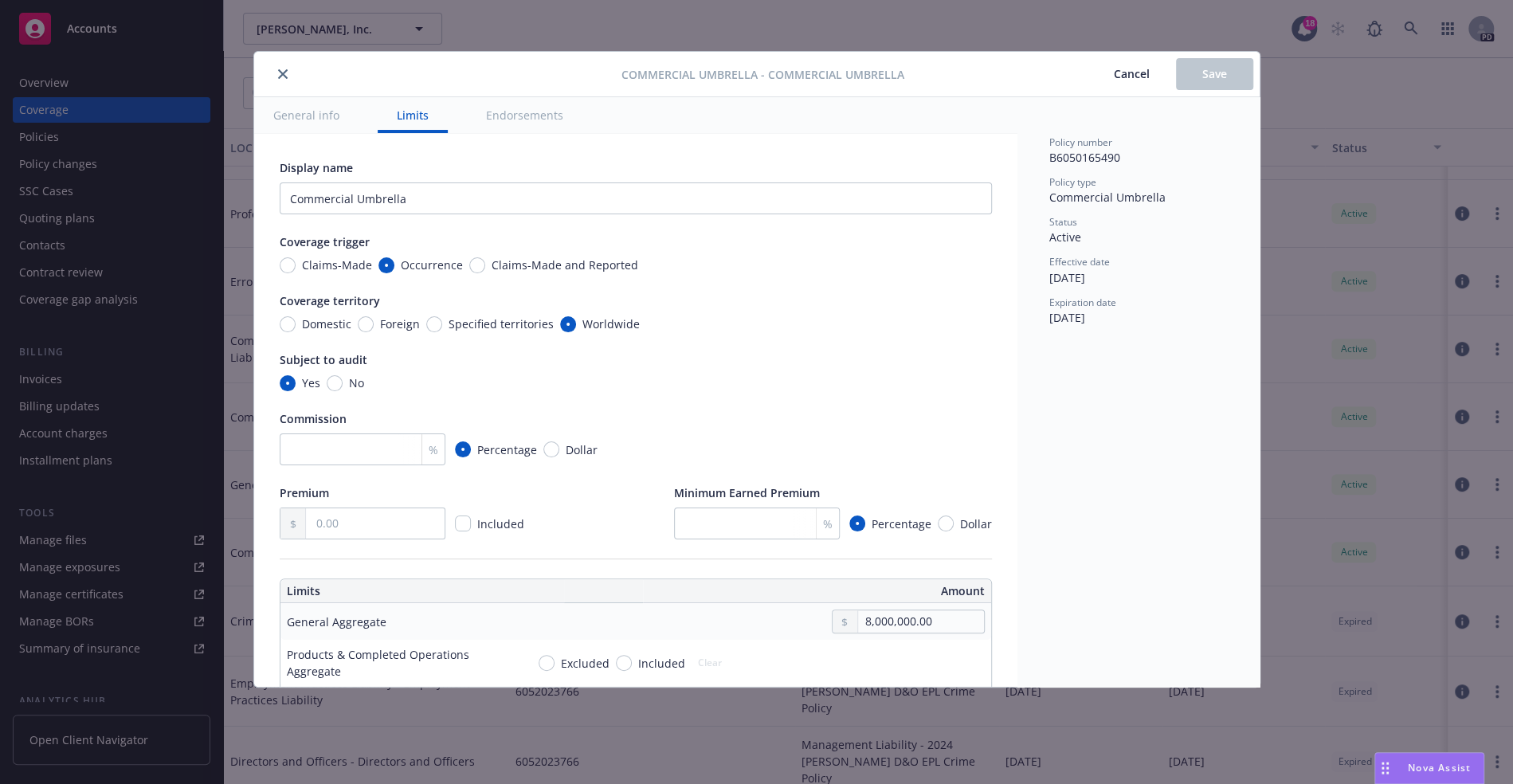
click at [311, 116] on button "General info" at bounding box center [306, 115] width 105 height 35
click at [318, 106] on button "General info" at bounding box center [306, 115] width 105 height 35
click at [313, 116] on button "General info" at bounding box center [306, 115] width 105 height 35
click at [278, 65] on button "close" at bounding box center [282, 74] width 19 height 19
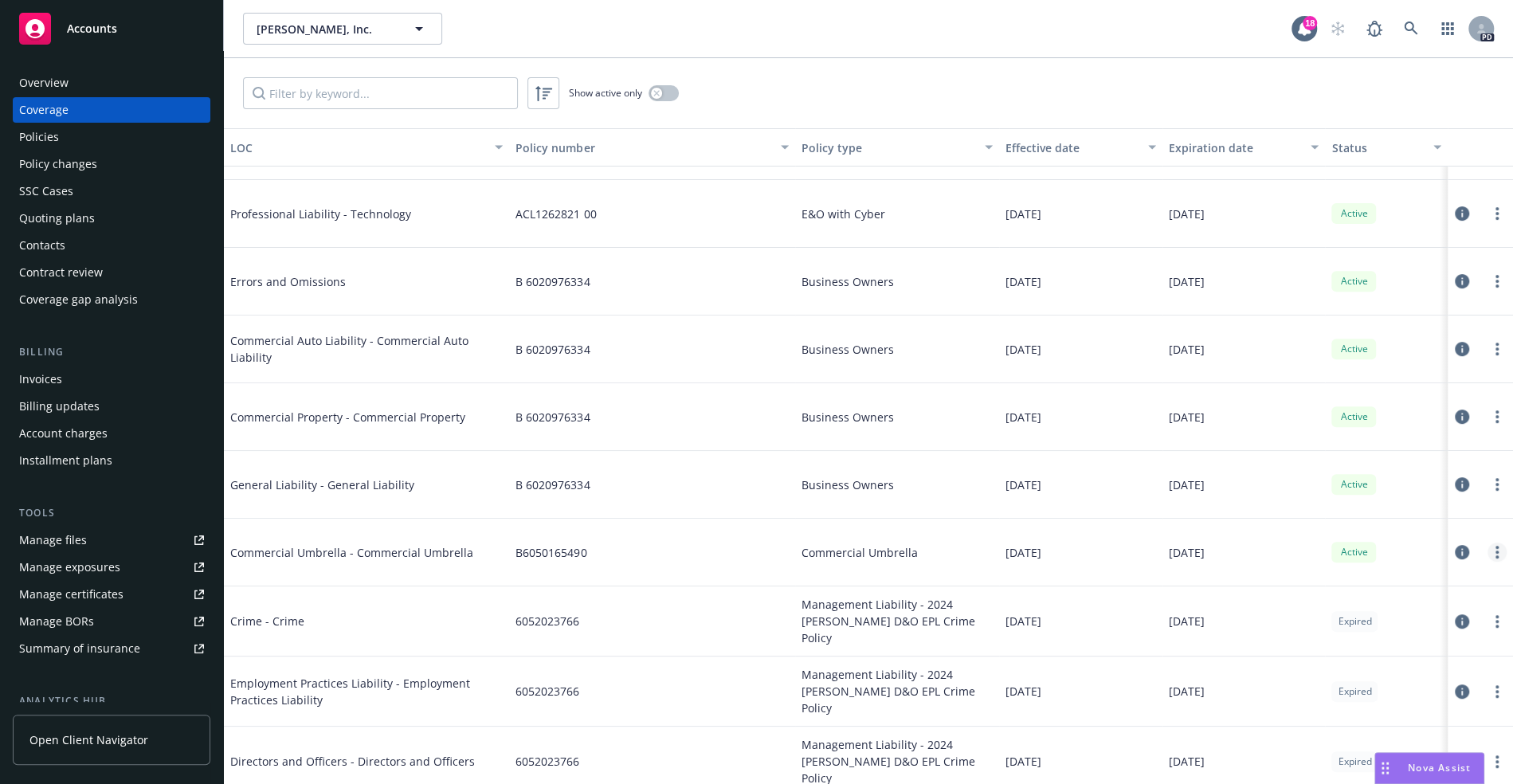
click at [1488, 550] on link "more" at bounding box center [1497, 551] width 19 height 19
click at [1373, 645] on link "View policy" at bounding box center [1385, 643] width 209 height 32
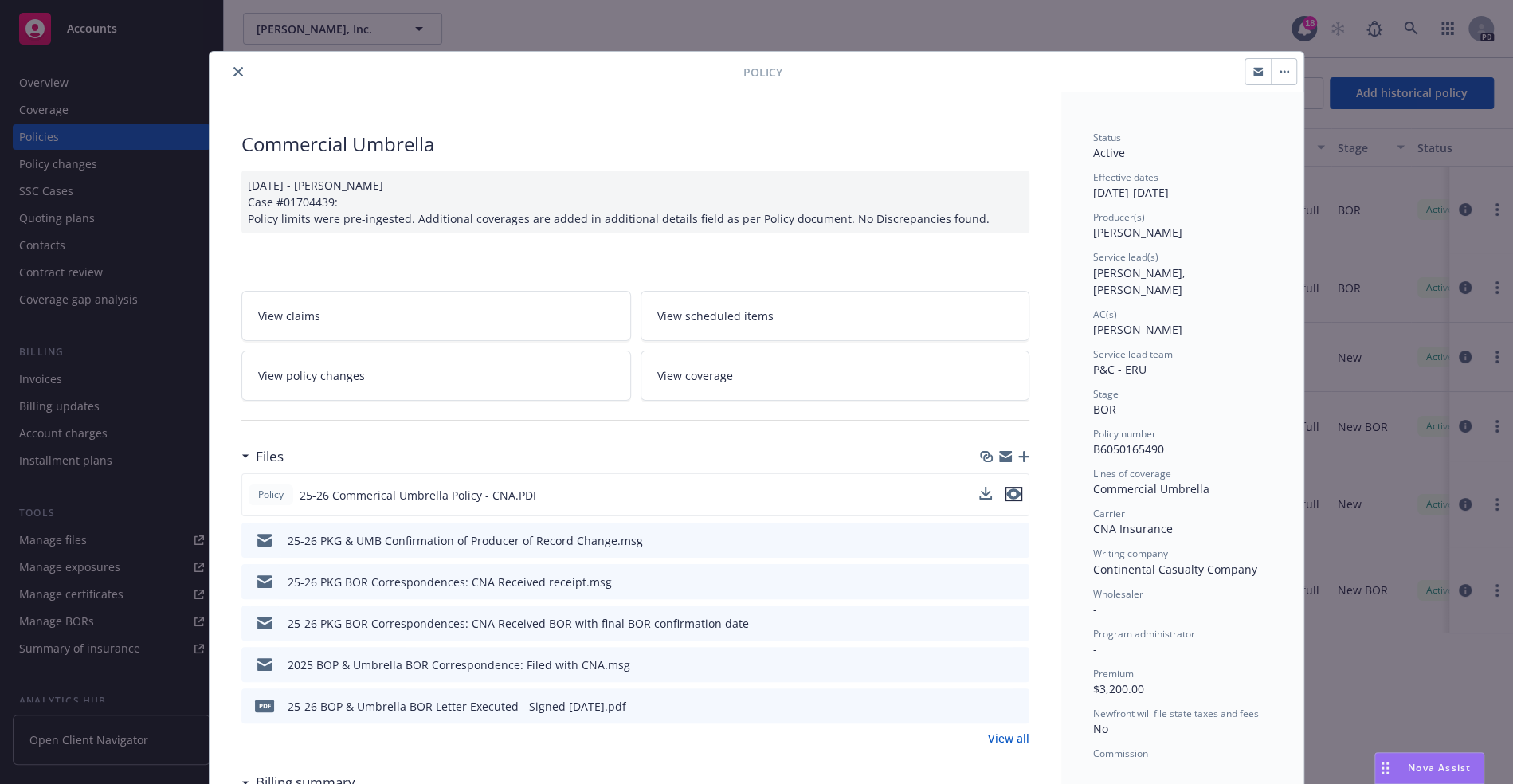
click at [1010, 492] on icon "preview file" at bounding box center [1014, 494] width 15 height 11
